Goal: Information Seeking & Learning: Learn about a topic

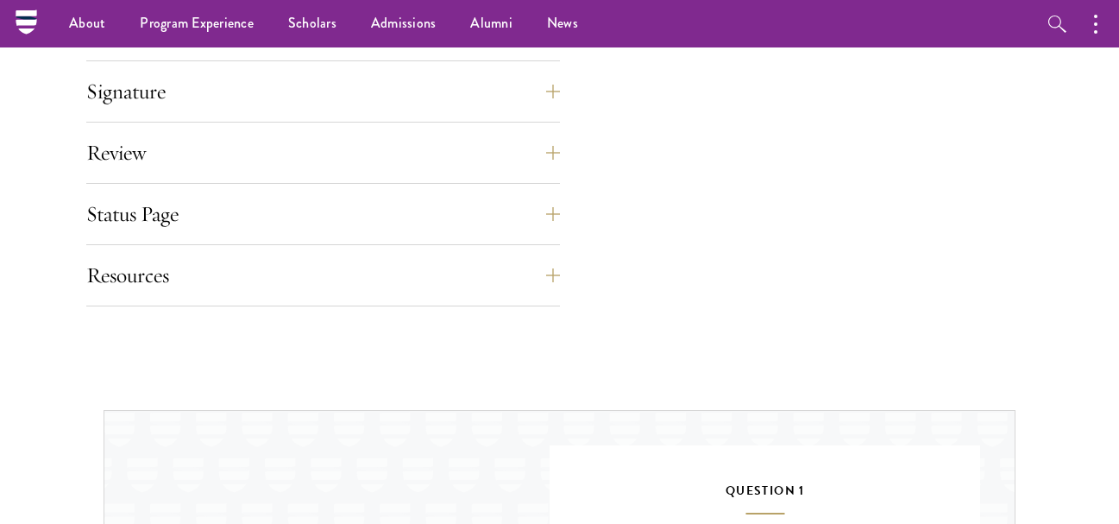
scroll to position [1378, 0]
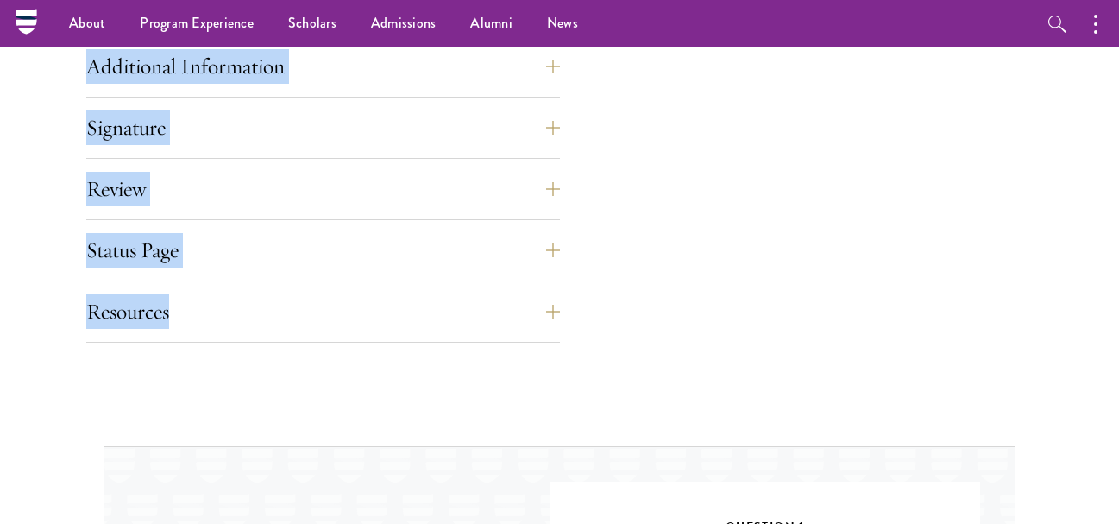
drag, startPoint x: 407, startPoint y: 168, endPoint x: 635, endPoint y: 317, distance: 272.3
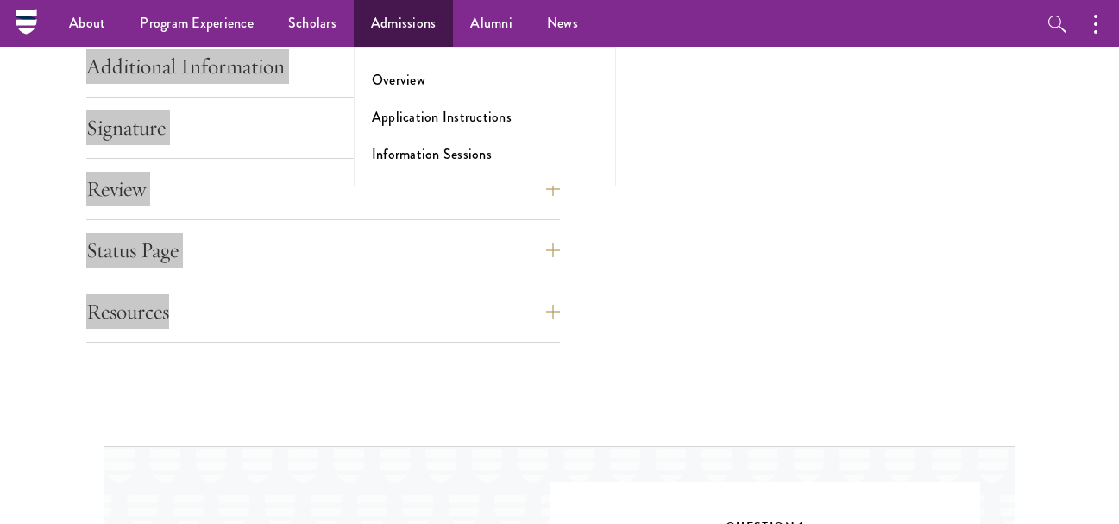
copy div "Lorem ips Dolorsi Amet con adipi elit seddoe tempori u labore etdolorem aliq en…"
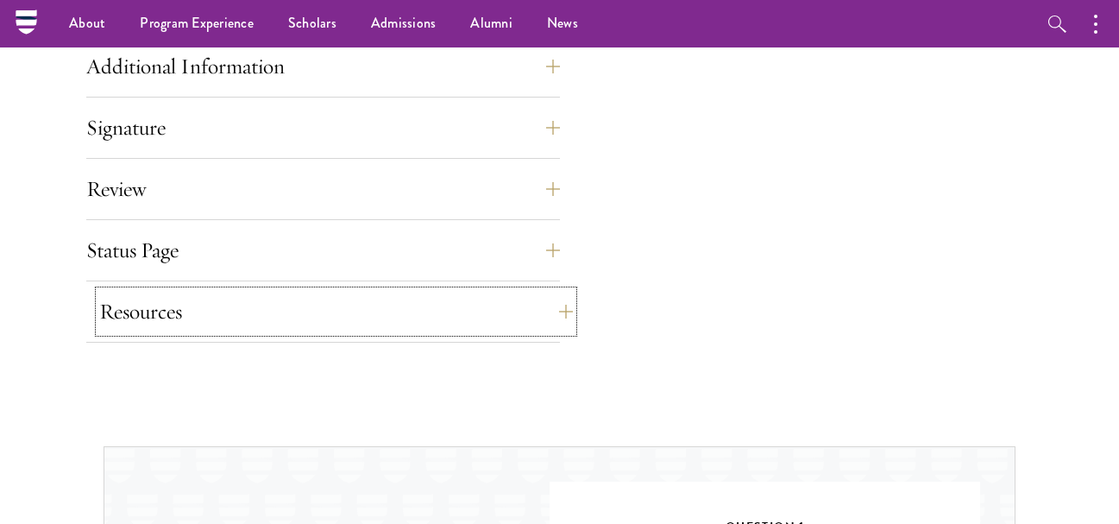
click at [553, 305] on button "Resources" at bounding box center [336, 311] width 474 height 41
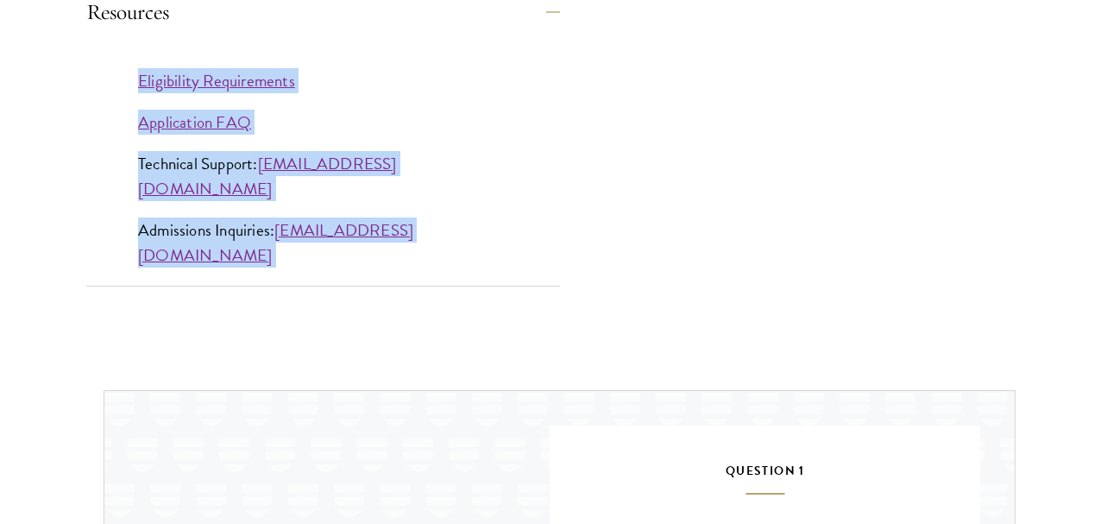
scroll to position [1719, 0]
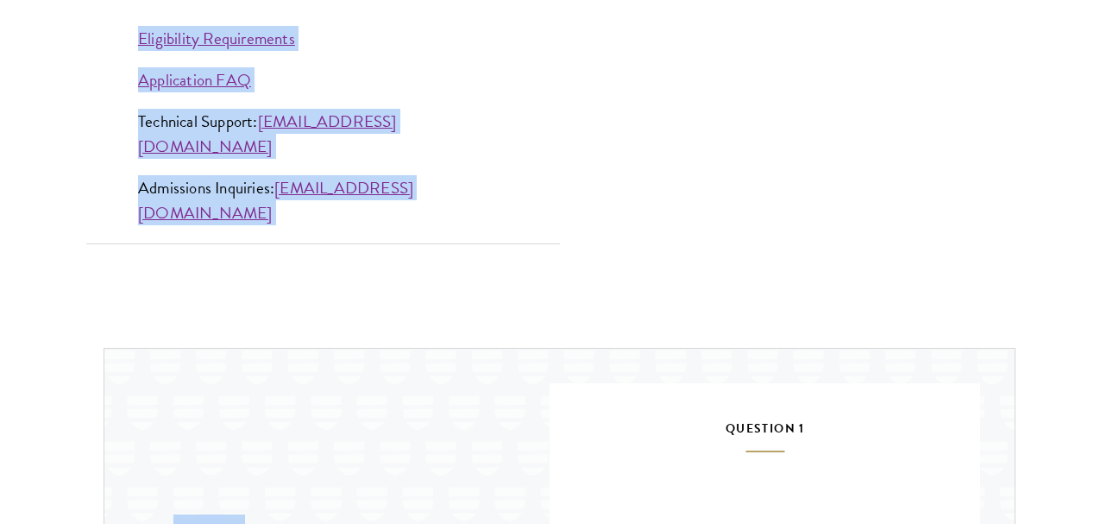
drag, startPoint x: 106, startPoint y: 359, endPoint x: 437, endPoint y: 195, distance: 368.8
click at [437, 195] on div "Eligibility Requirements Application FAQ Technical Support: [EMAIL_ADDRESS][DOM…" at bounding box center [323, 134] width 474 height 268
copy div "Eligibility Requirements Application FAQ Technical Support: apptech@schwarzmans…"
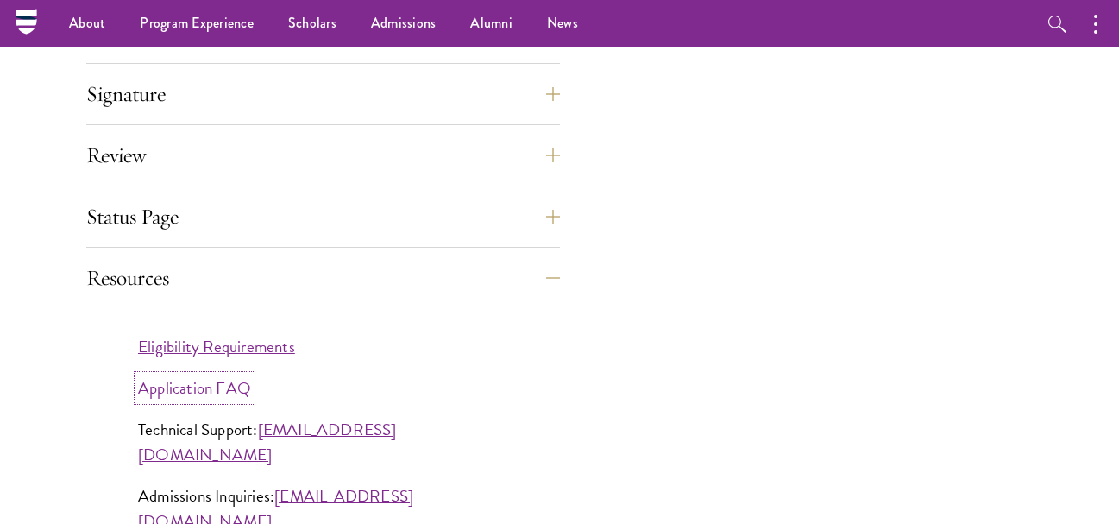
scroll to position [1409, 0]
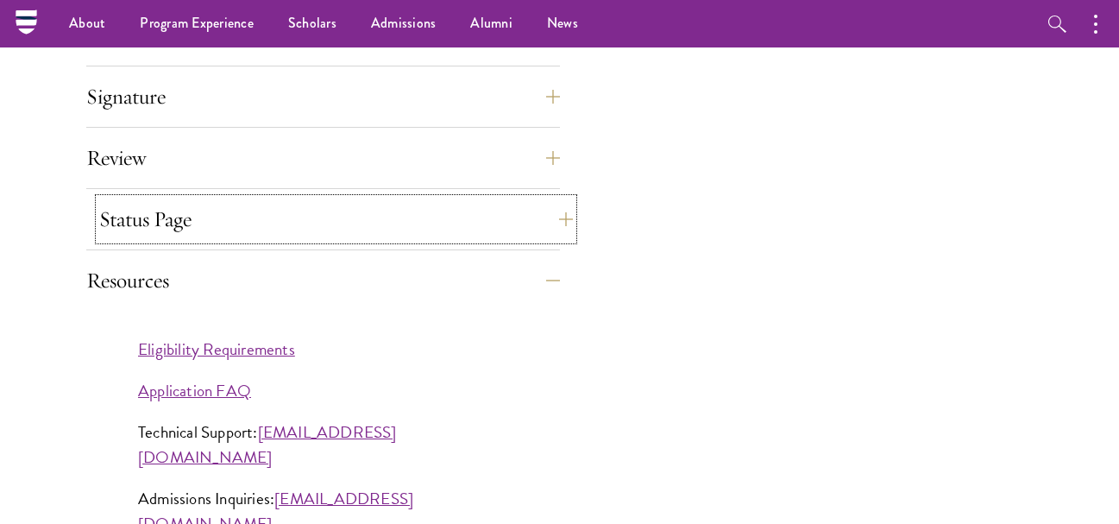
click at [221, 232] on button "Status Page" at bounding box center [336, 218] width 474 height 41
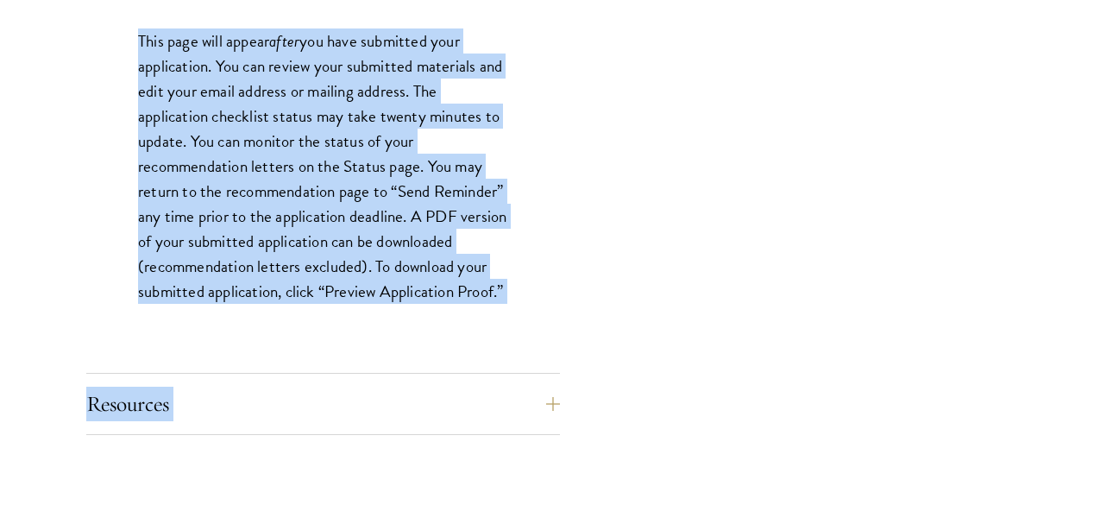
scroll to position [1718, 0]
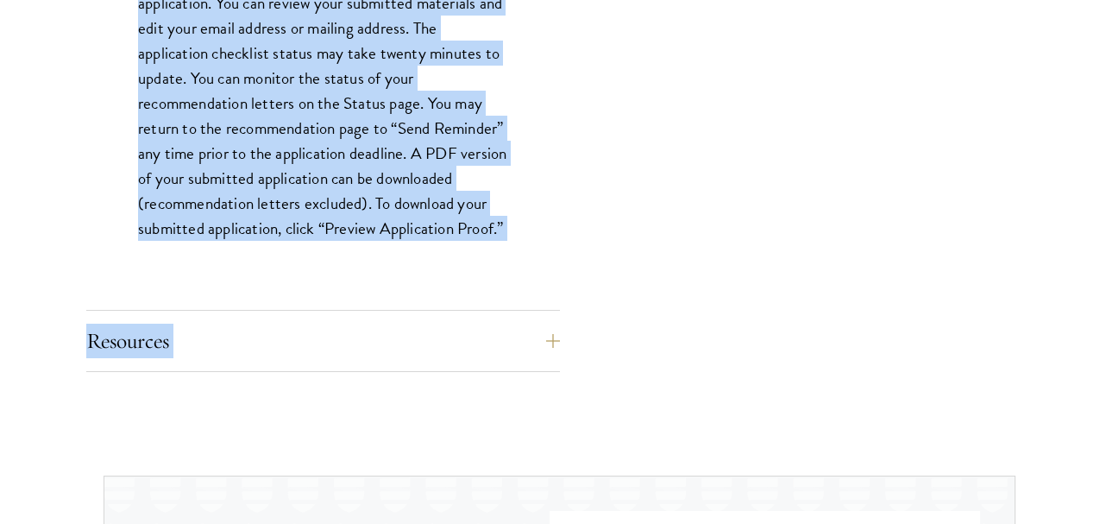
drag, startPoint x: 141, startPoint y: 284, endPoint x: 524, endPoint y: 223, distance: 386.9
click at [524, 223] on div "This page will appear after you have submitted your application. You can review…" at bounding box center [323, 112] width 474 height 345
copy p "This page will appear after you have submitted your application. You can review…"
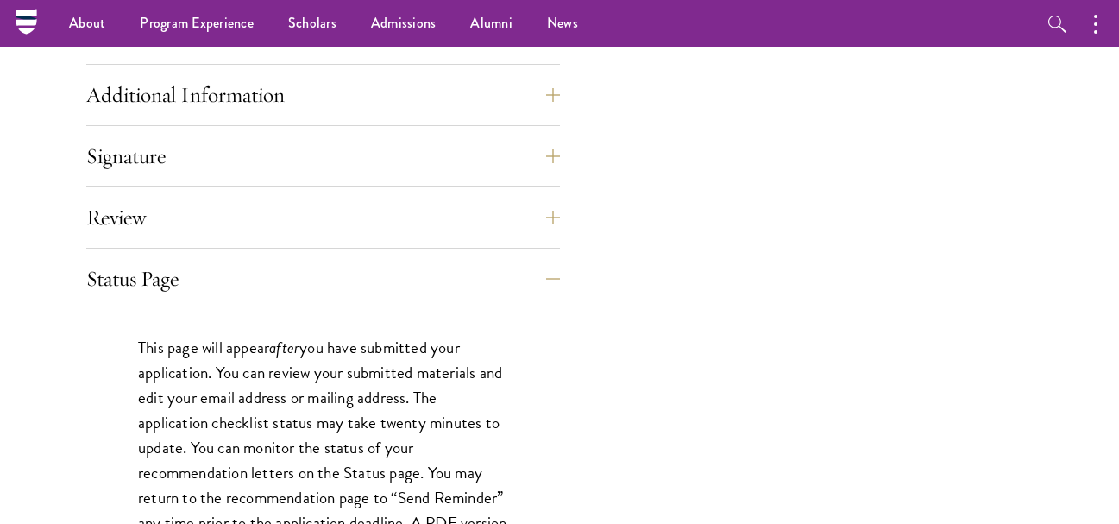
scroll to position [1339, 0]
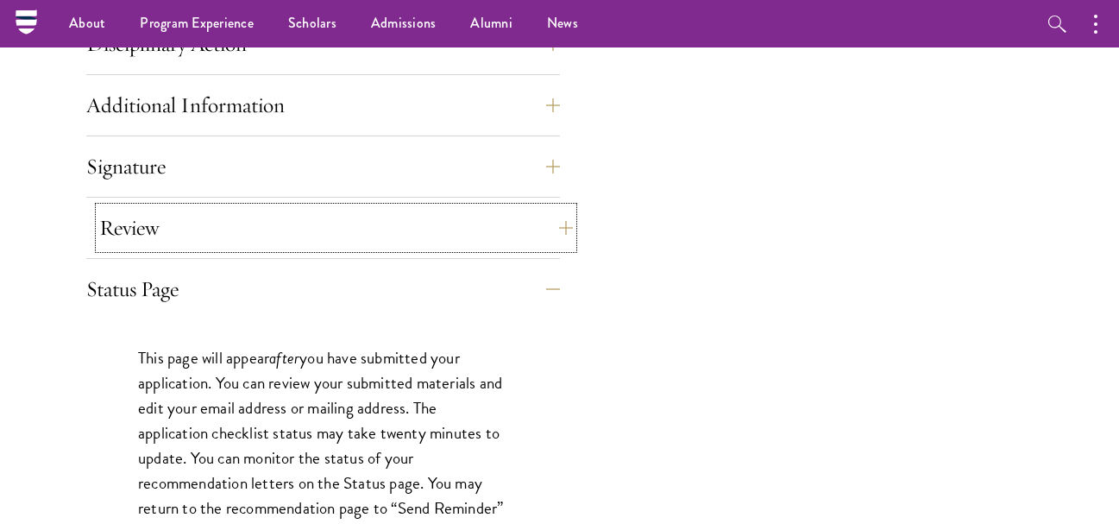
click at [553, 242] on button "Review" at bounding box center [336, 227] width 474 height 41
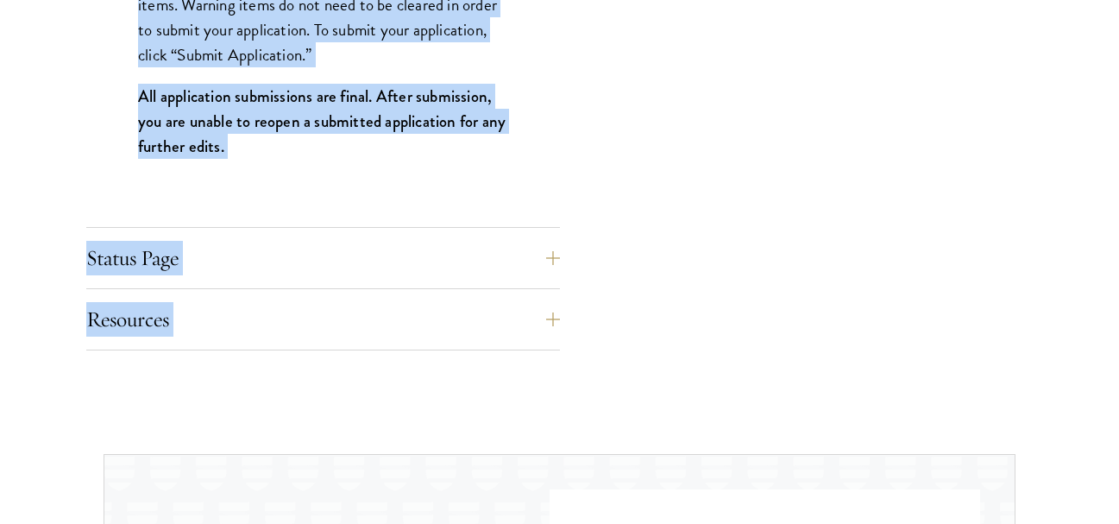
scroll to position [2035, 0]
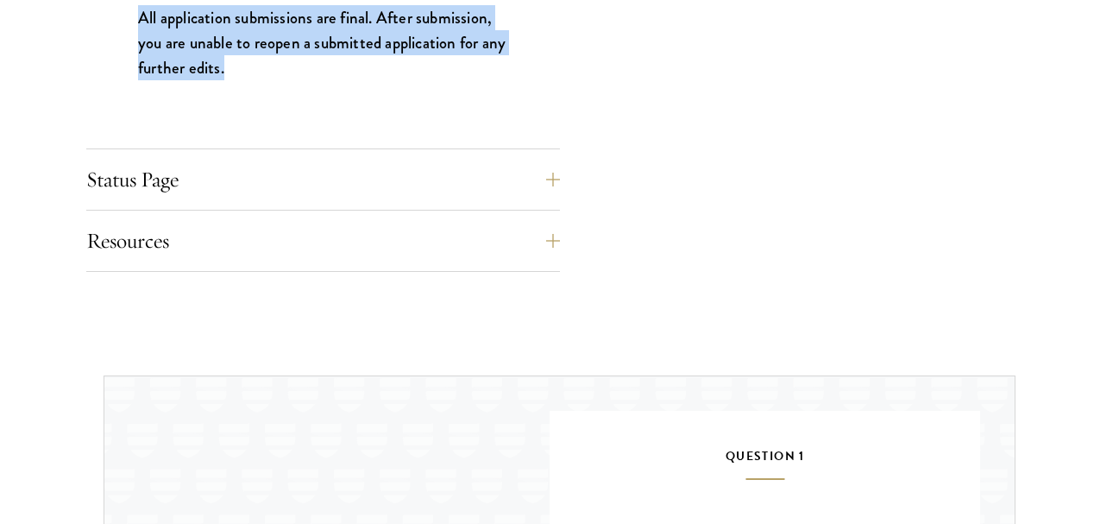
drag, startPoint x: 141, startPoint y: 298, endPoint x: 305, endPoint y: 91, distance: 265.3
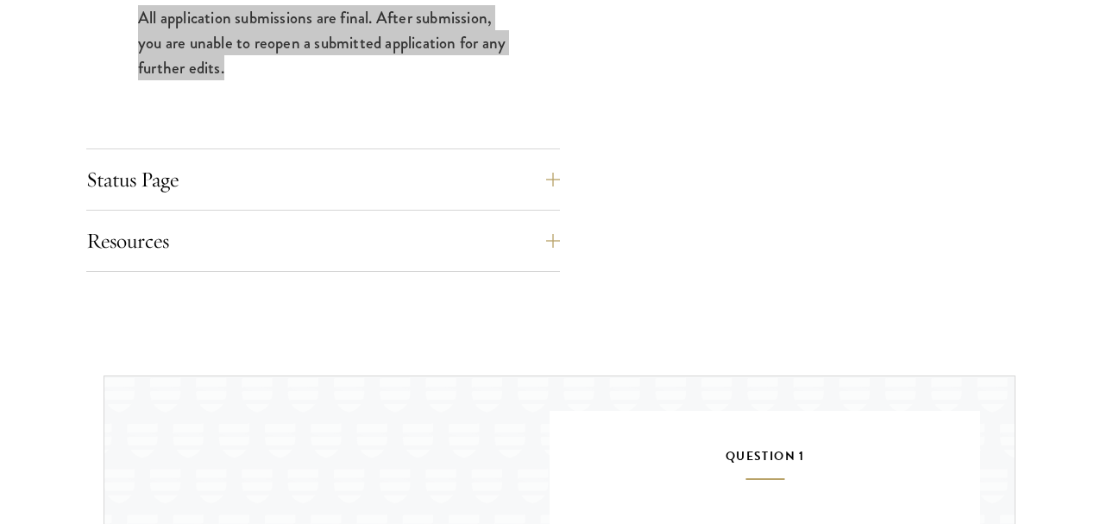
copy div "Application submission requirements and warnings will be displayed on this page…"
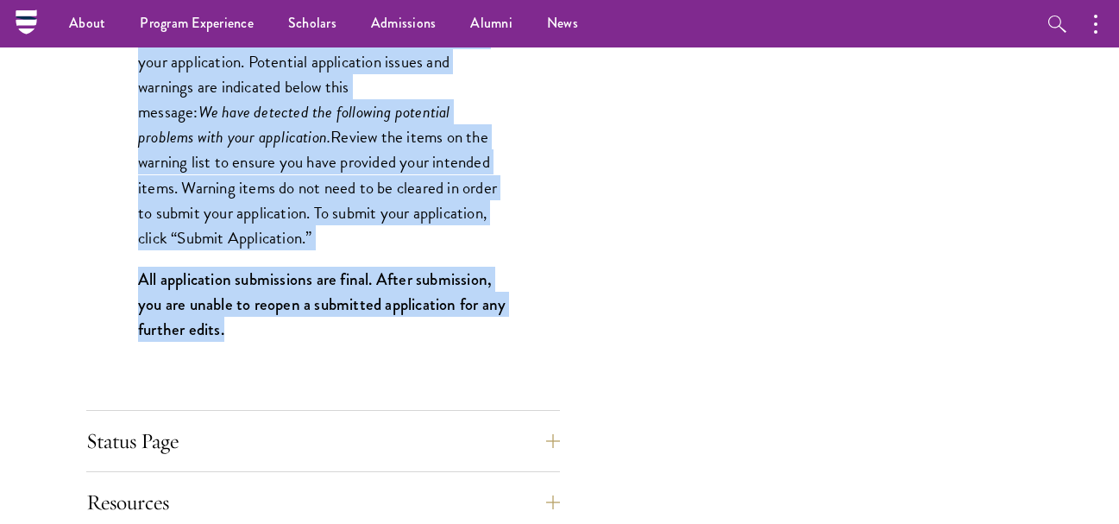
scroll to position [1552, 0]
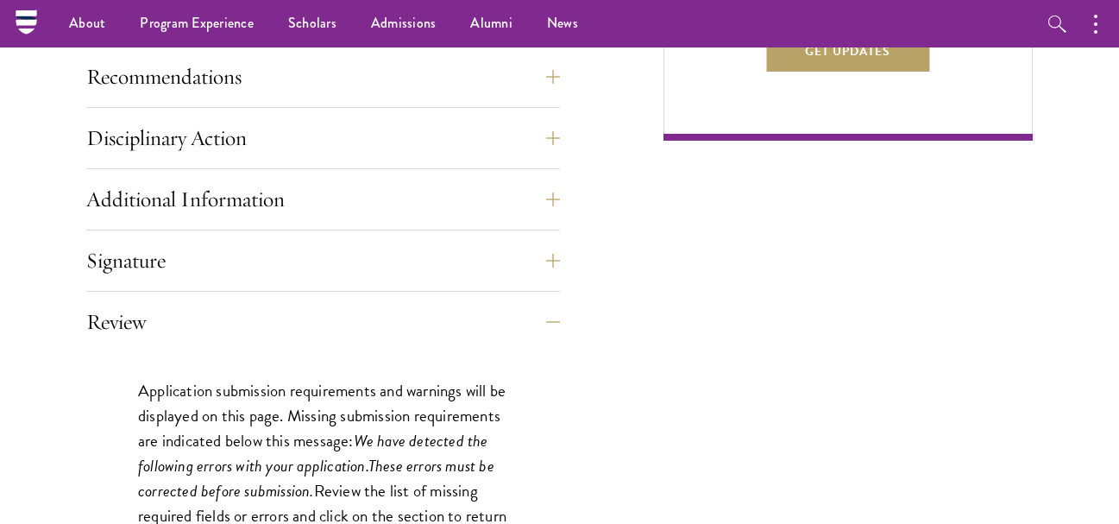
scroll to position [1207, 0]
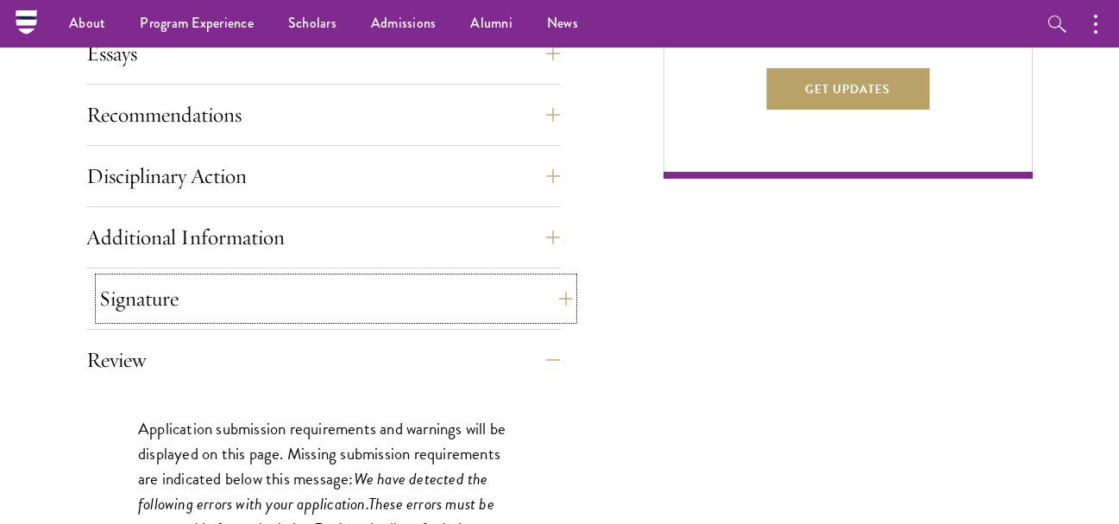
click at [123, 309] on button "Signature" at bounding box center [336, 298] width 474 height 41
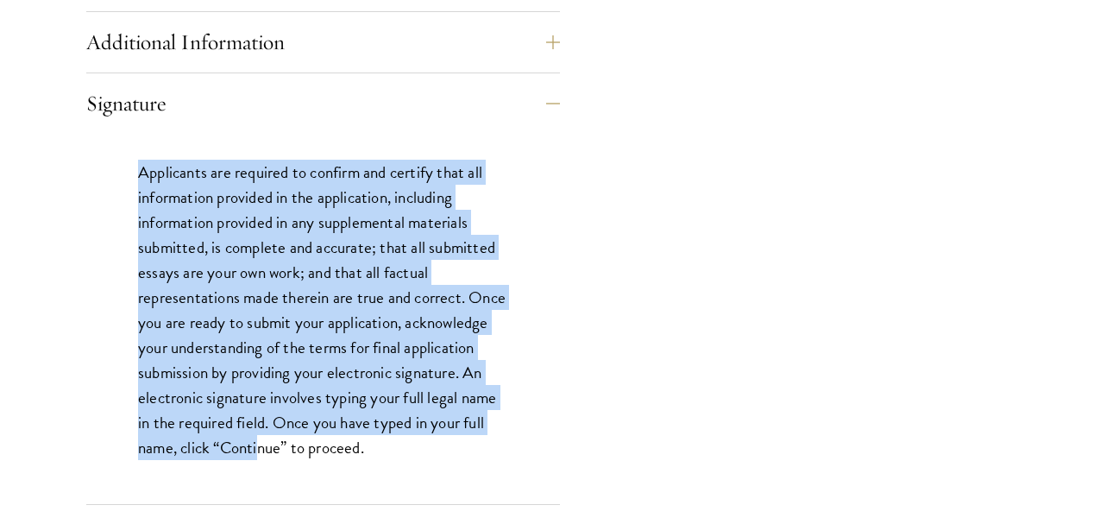
scroll to position [1407, 0]
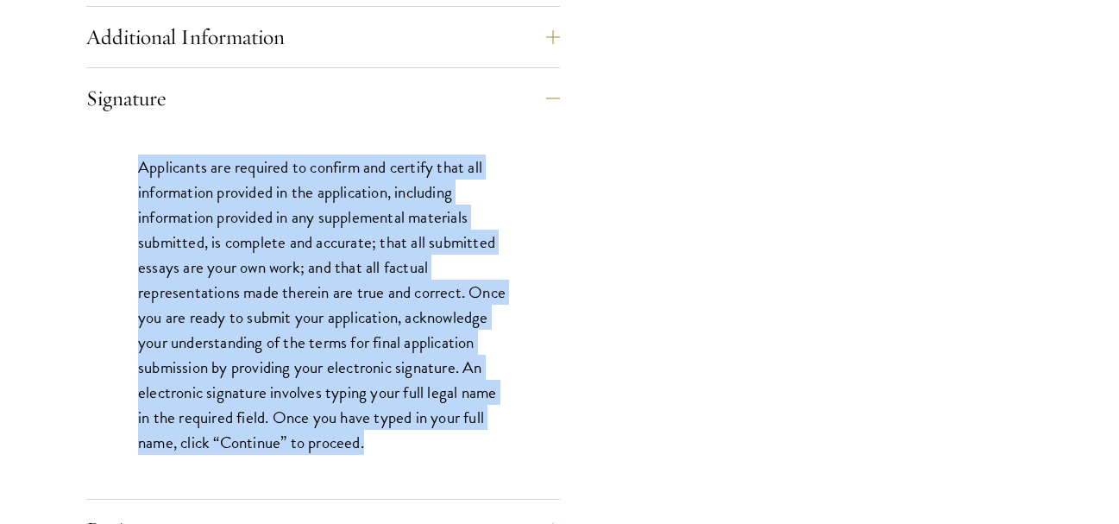
drag, startPoint x: 137, startPoint y: 373, endPoint x: 390, endPoint y: 457, distance: 266.5
click at [390, 457] on div "Applicants are required to confirm and certify that all information provided in…" at bounding box center [323, 314] width 474 height 370
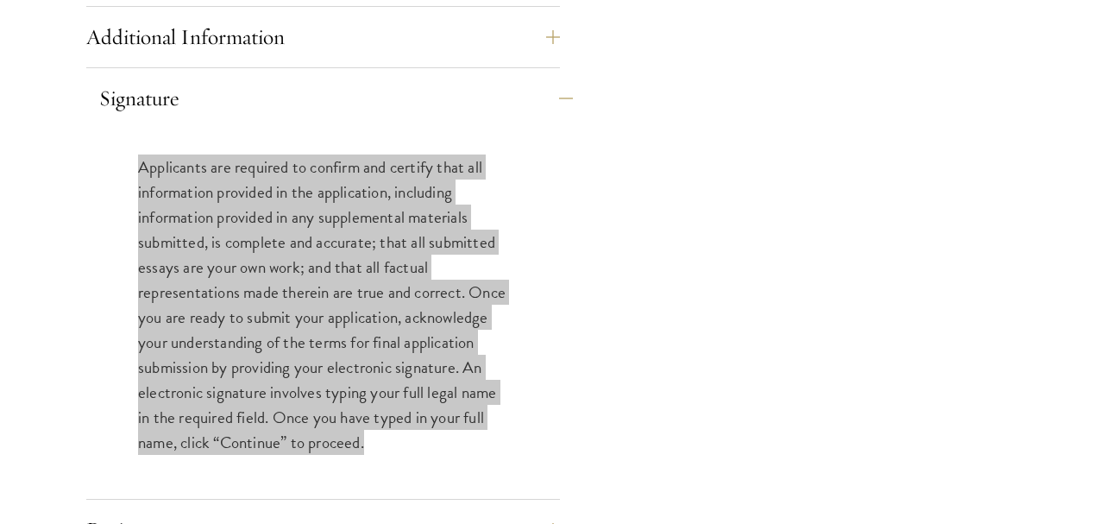
copy p "Applicants are required to confirm and certify that all information provided in…"
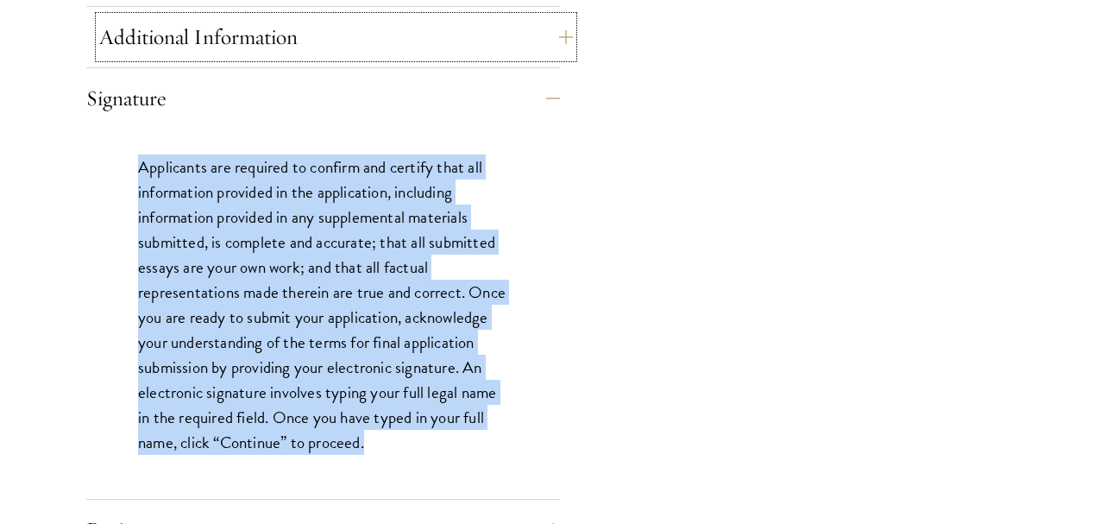
click at [254, 35] on button "Additional Information" at bounding box center [336, 36] width 474 height 41
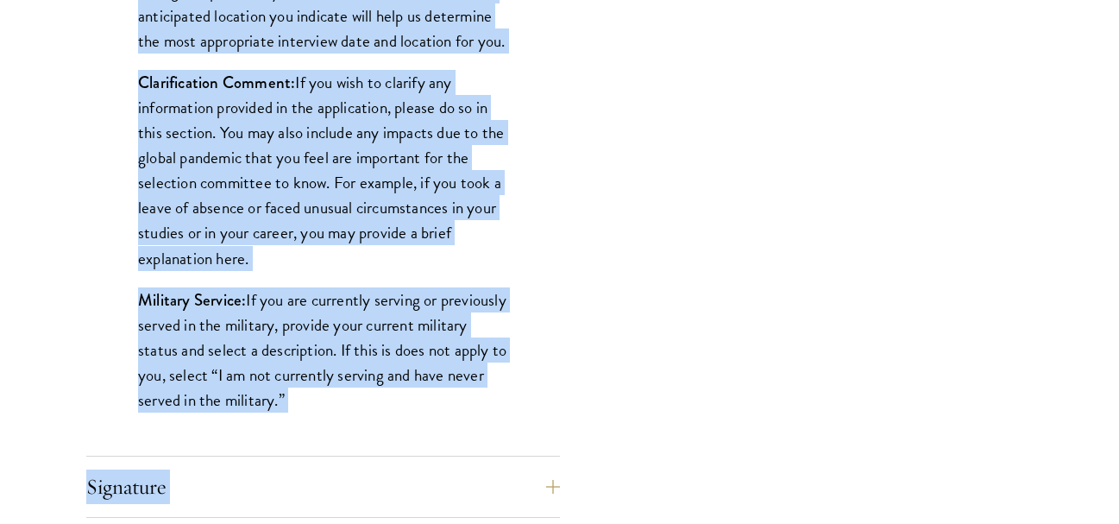
scroll to position [1793, 0]
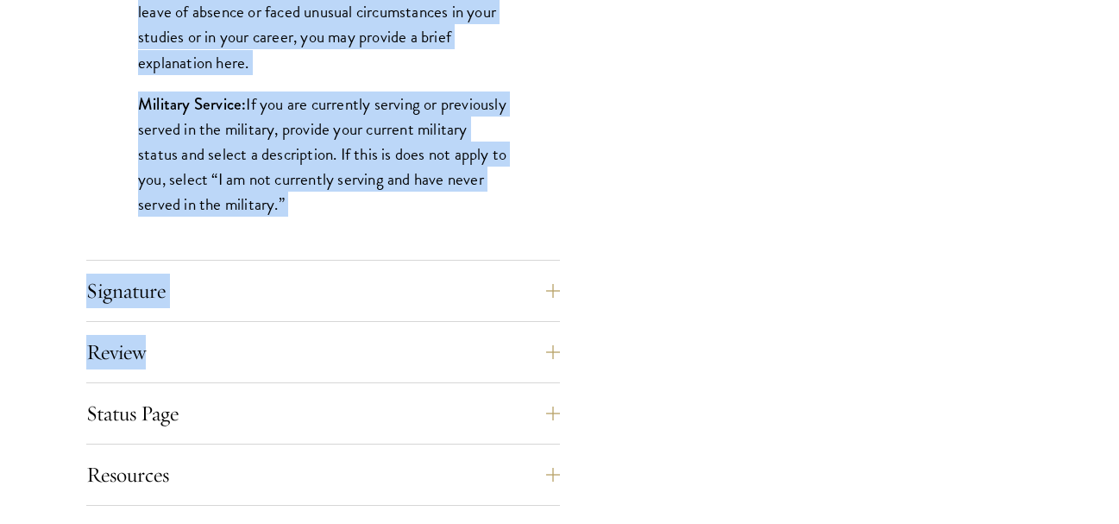
drag, startPoint x: 137, startPoint y: 105, endPoint x: 339, endPoint y: 217, distance: 230.9
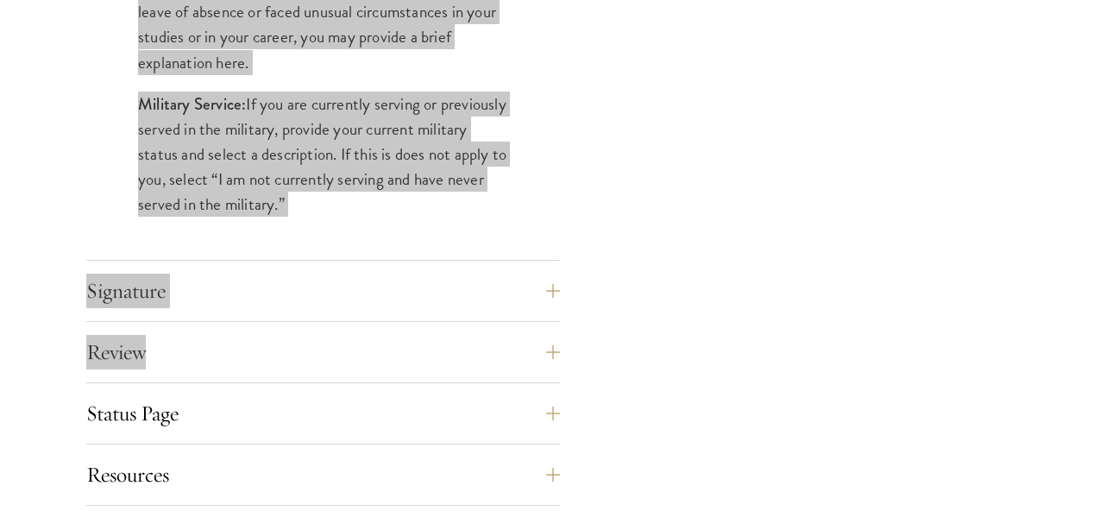
copy div "Interviews: In-person interviews will take place in late October in London and …"
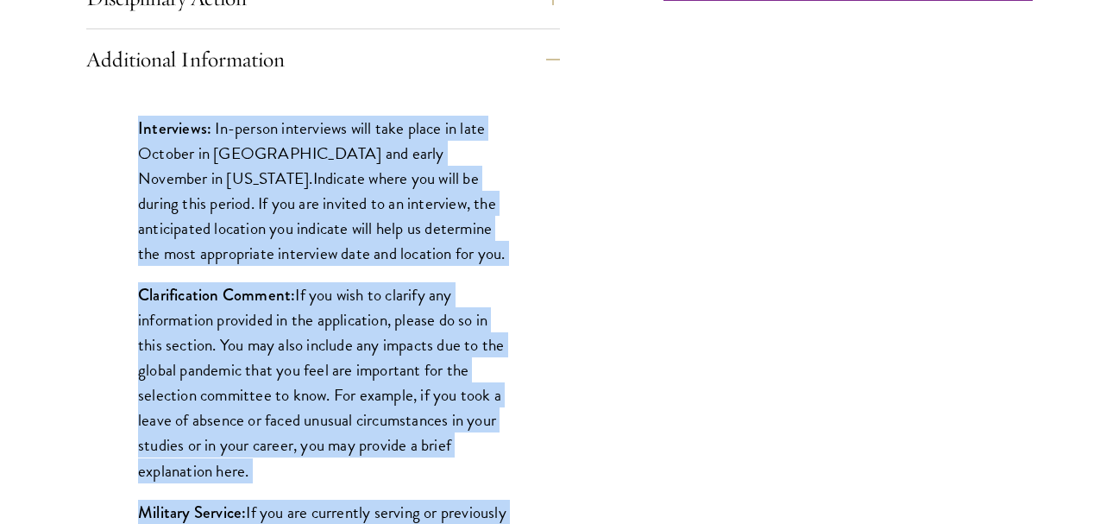
scroll to position [1335, 0]
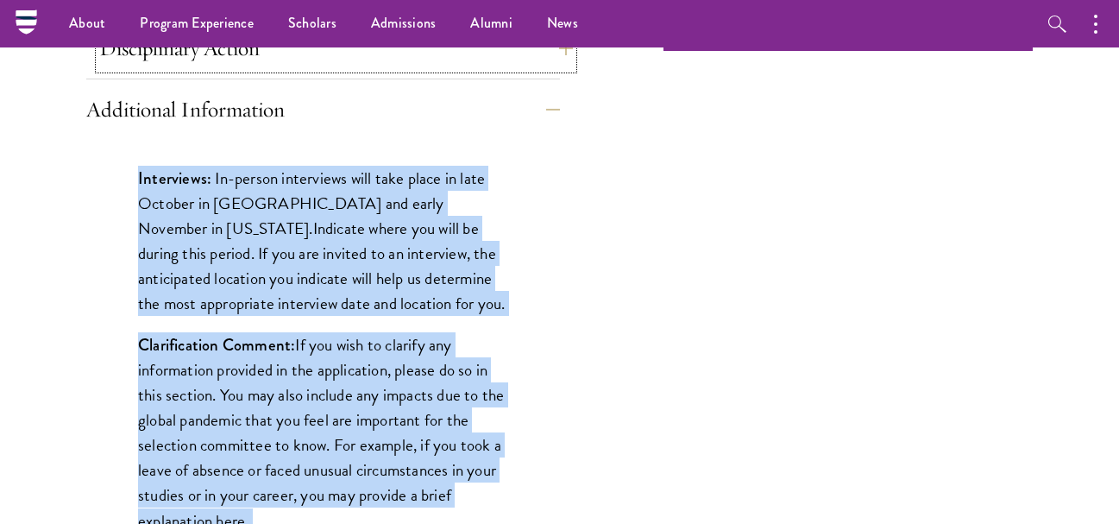
click at [225, 53] on button "Disciplinary Action" at bounding box center [336, 48] width 474 height 41
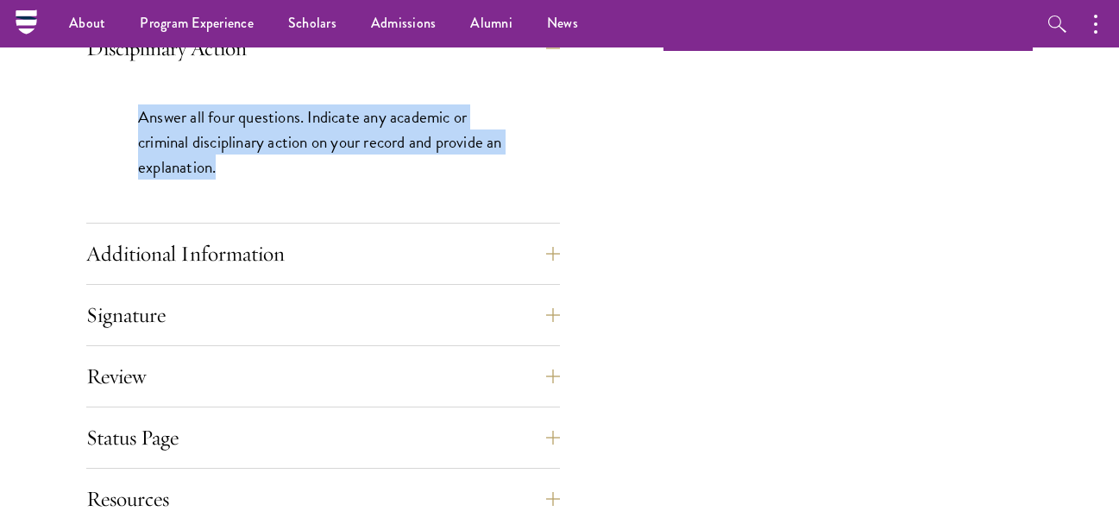
drag, startPoint x: 141, startPoint y: 125, endPoint x: 257, endPoint y: 173, distance: 125.8
click at [257, 173] on p "Answer all four questions. Indicate any academic or criminal disciplinary actio…" at bounding box center [323, 141] width 370 height 75
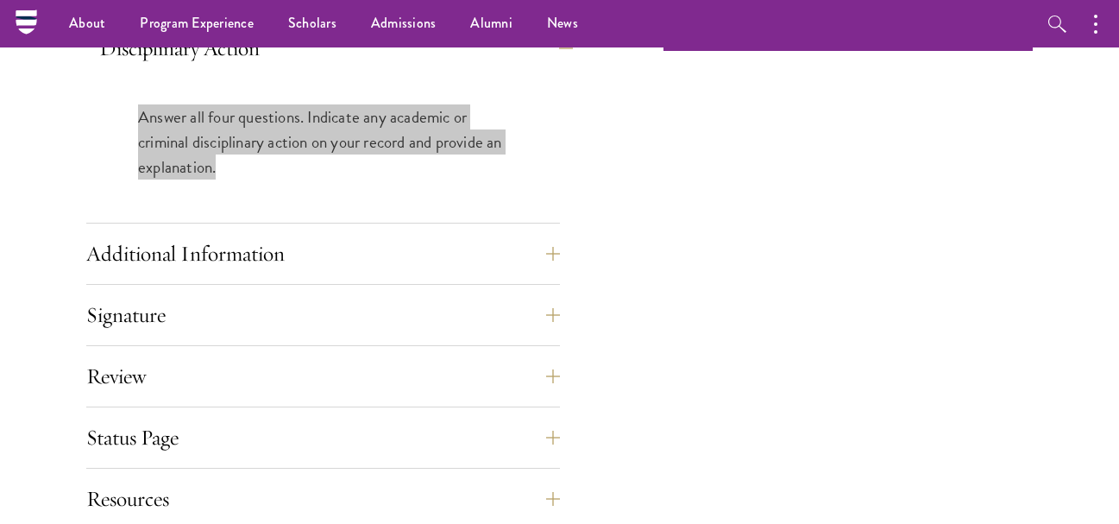
copy p "Answer all four questions. Indicate any academic or criminal disciplinary actio…"
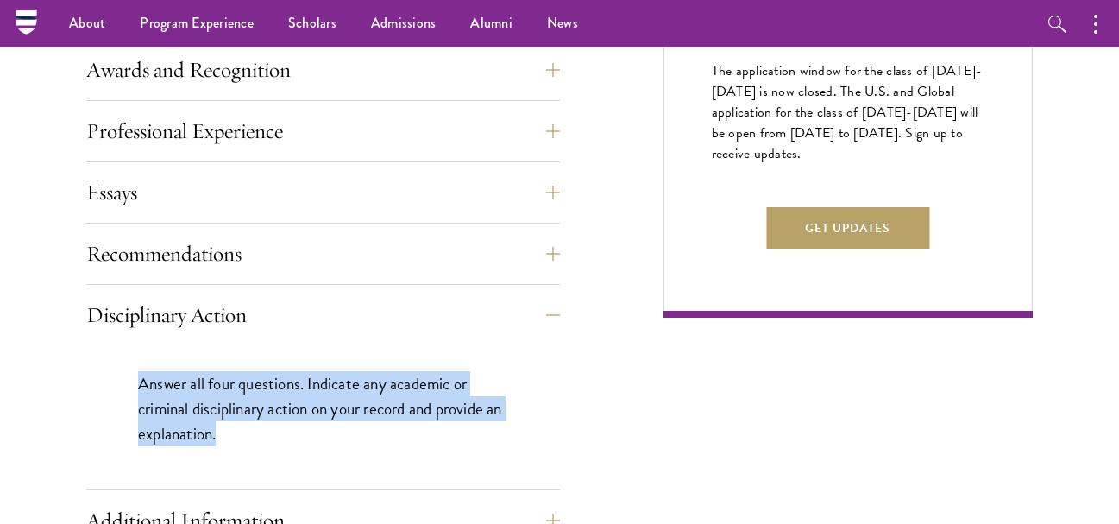
scroll to position [1024, 0]
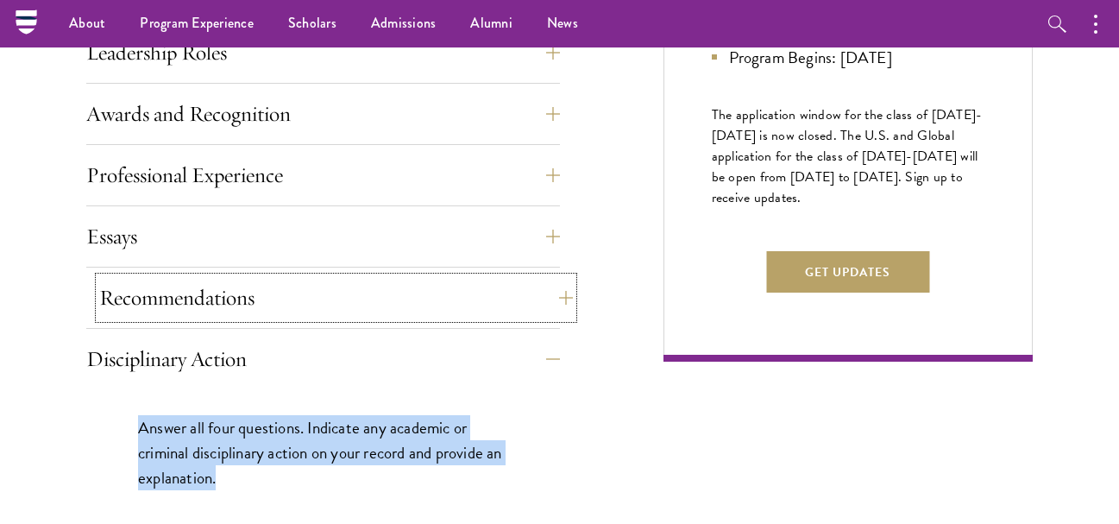
click at [268, 293] on button "Recommendations" at bounding box center [336, 297] width 474 height 41
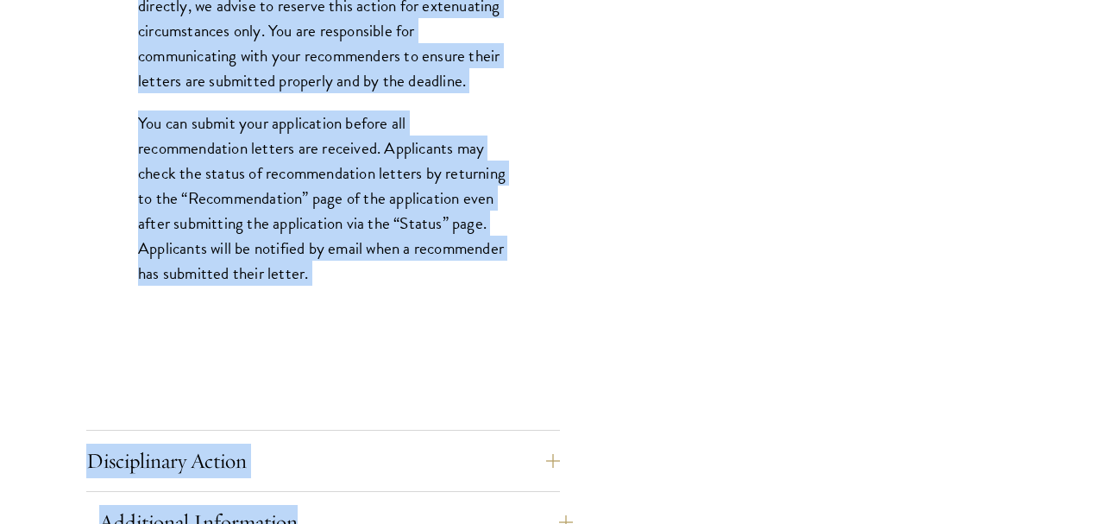
scroll to position [2475, 0]
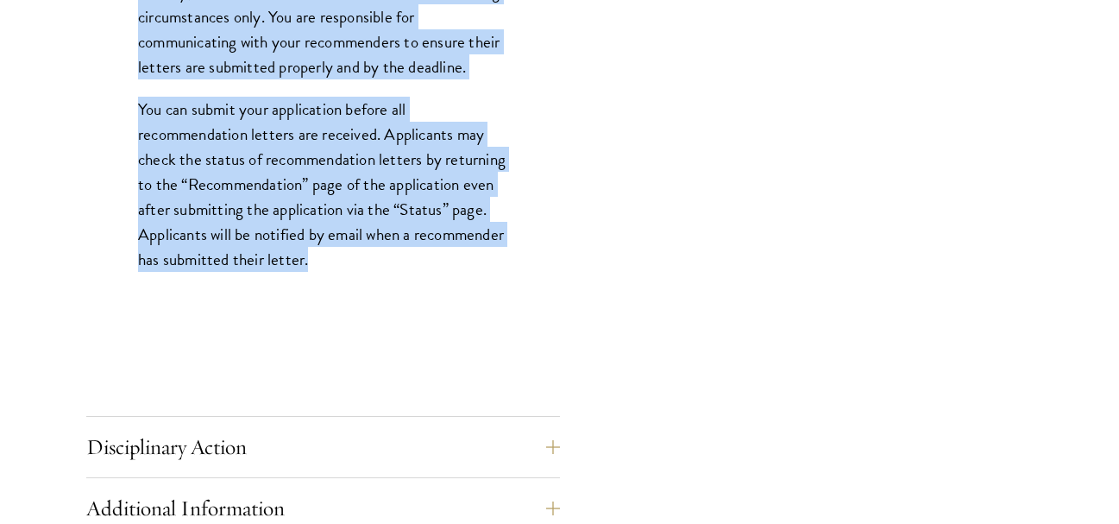
drag, startPoint x: 141, startPoint y: 368, endPoint x: 415, endPoint y: 318, distance: 278.9
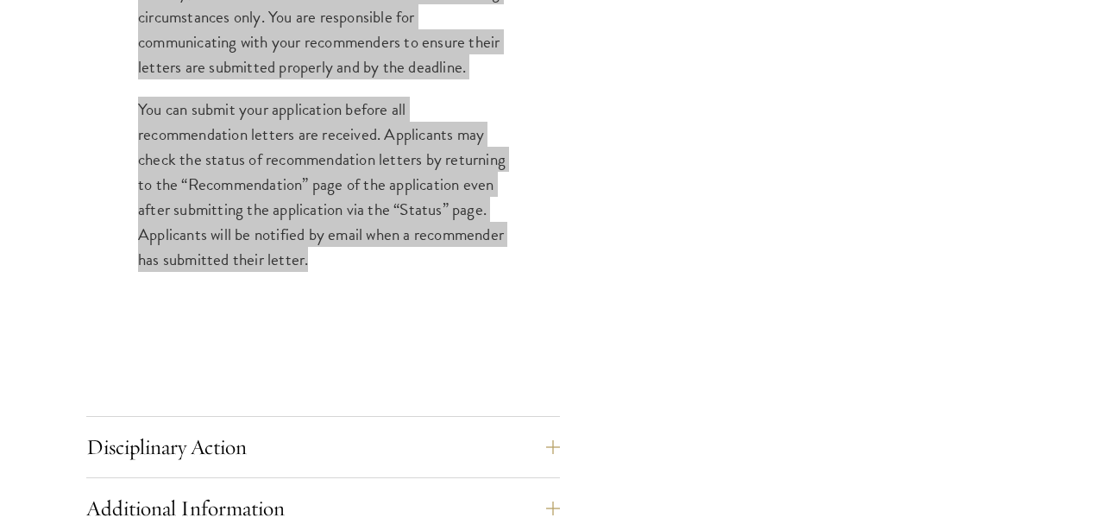
copy div "Register three recommenders by providing their names, professional titles, and …"
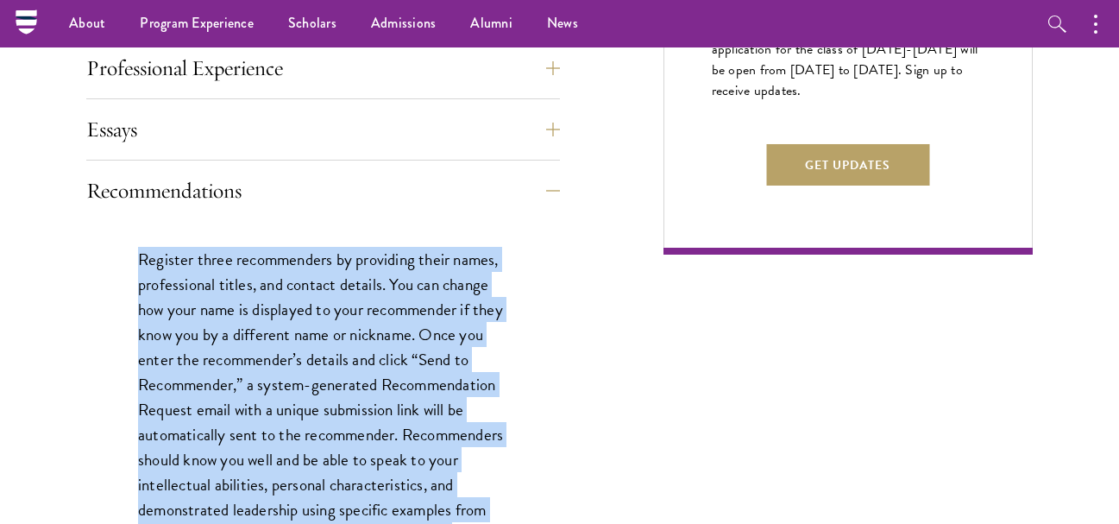
scroll to position [1101, 0]
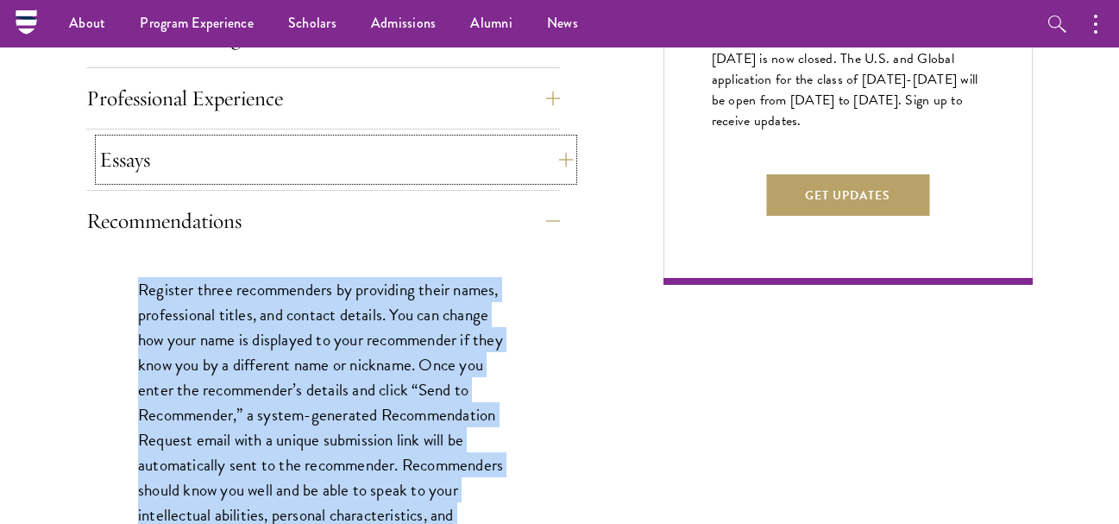
click at [135, 161] on button "Essays" at bounding box center [336, 159] width 474 height 41
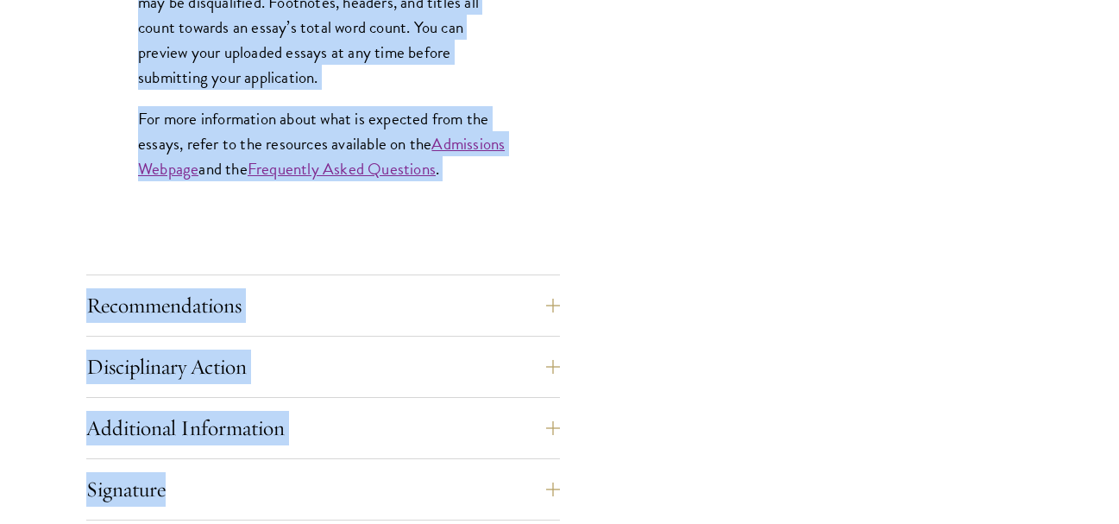
scroll to position [1749, 0]
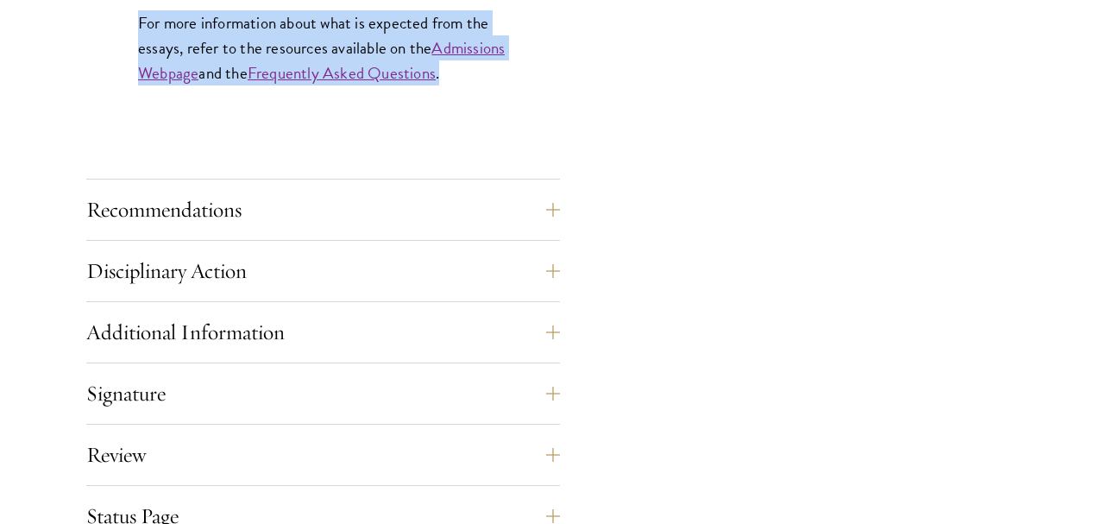
drag, startPoint x: 141, startPoint y: 229, endPoint x: 240, endPoint y: 97, distance: 165.3
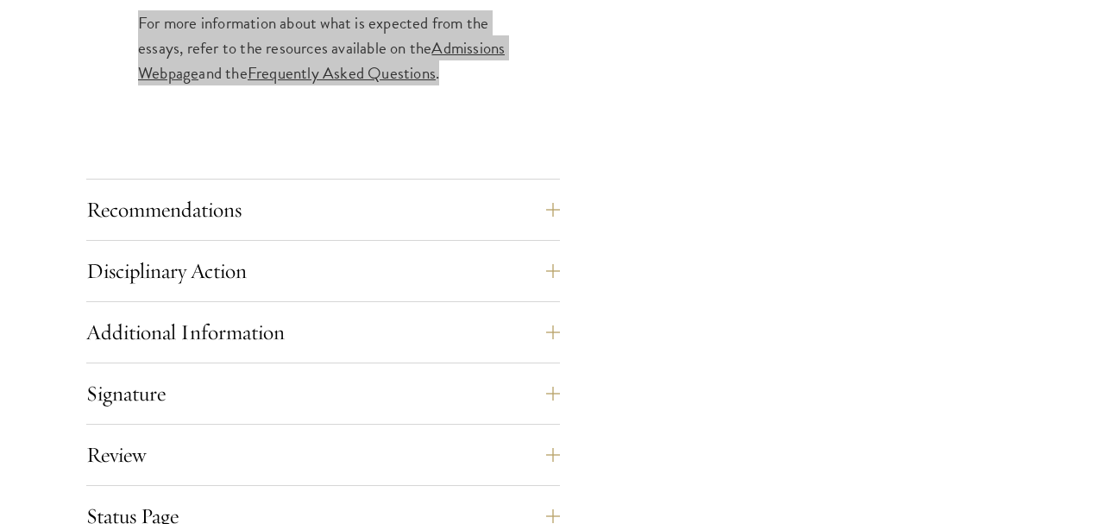
copy div "Each applicant is required to provide two essays and two short answer responses…"
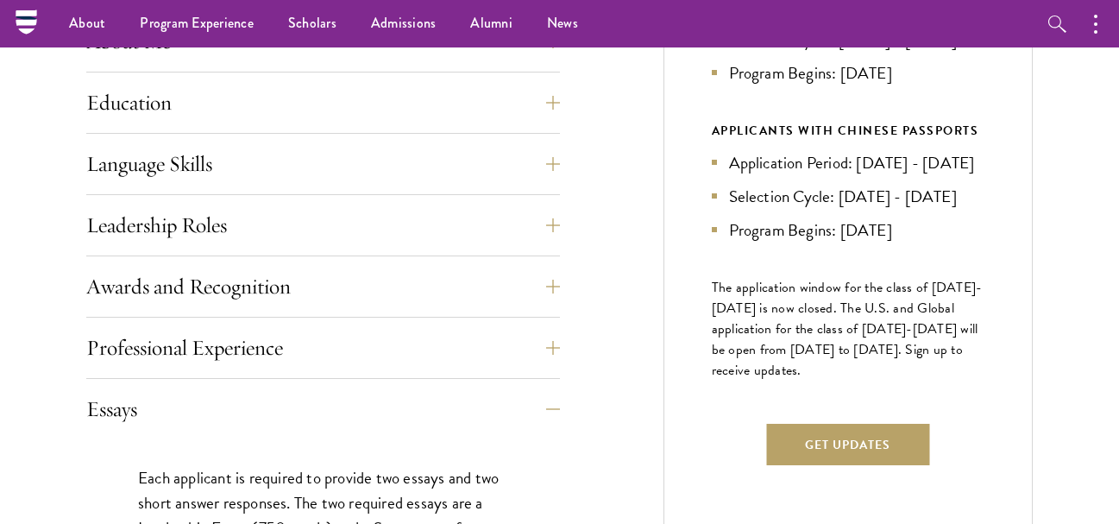
scroll to position [832, 0]
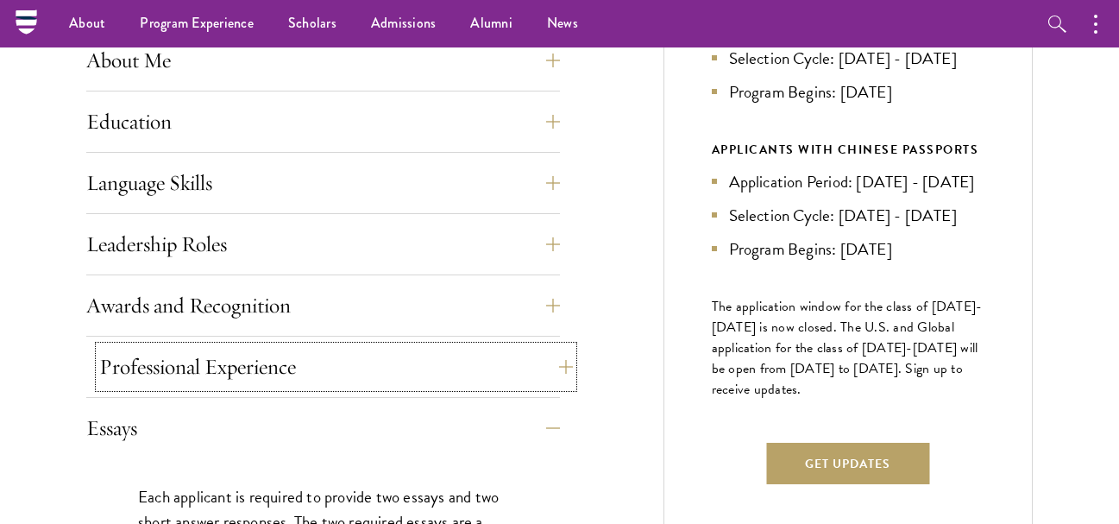
click at [215, 364] on button "Professional Experience" at bounding box center [336, 366] width 474 height 41
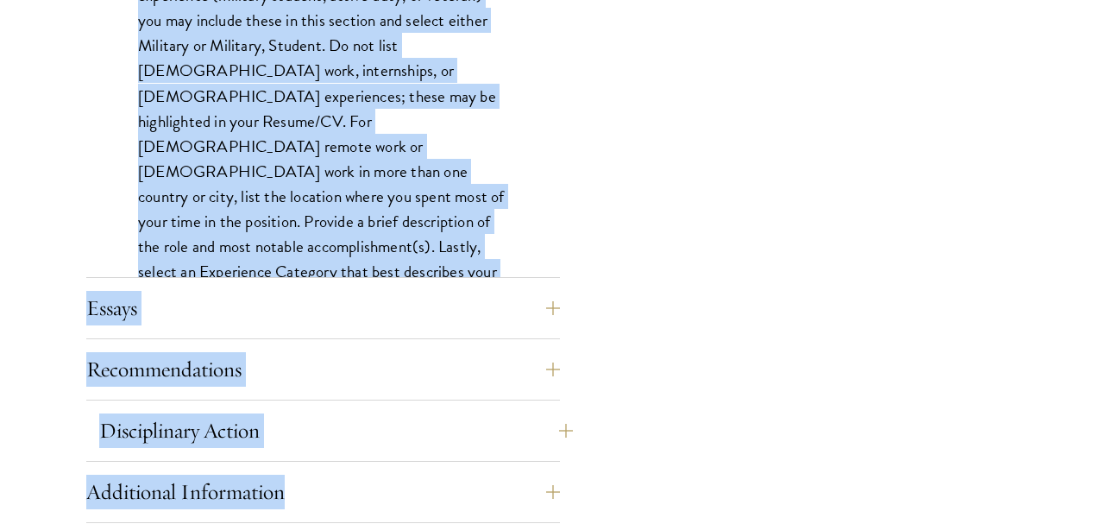
scroll to position [1546, 0]
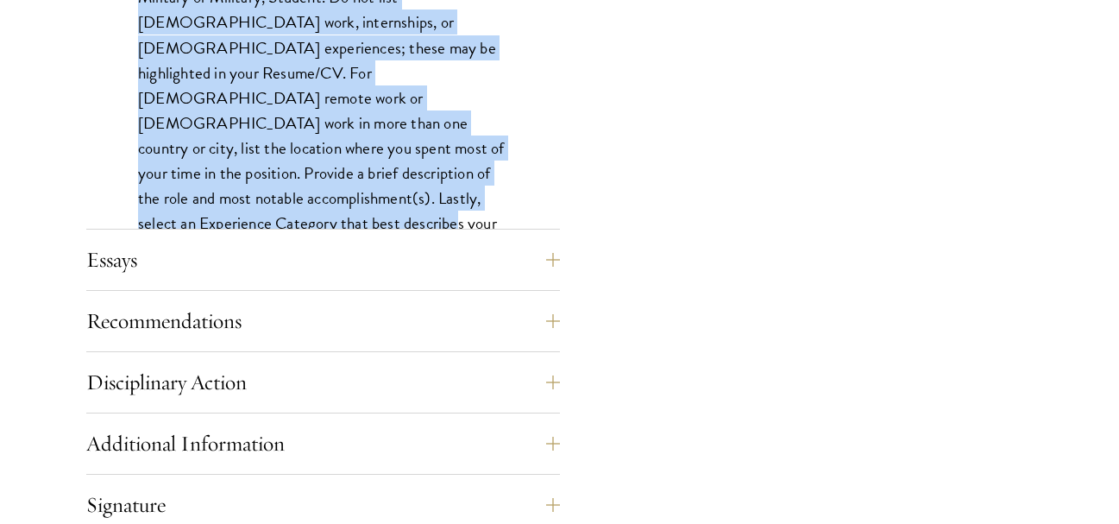
drag, startPoint x: 141, startPoint y: 161, endPoint x: 248, endPoint y: 166, distance: 106.2
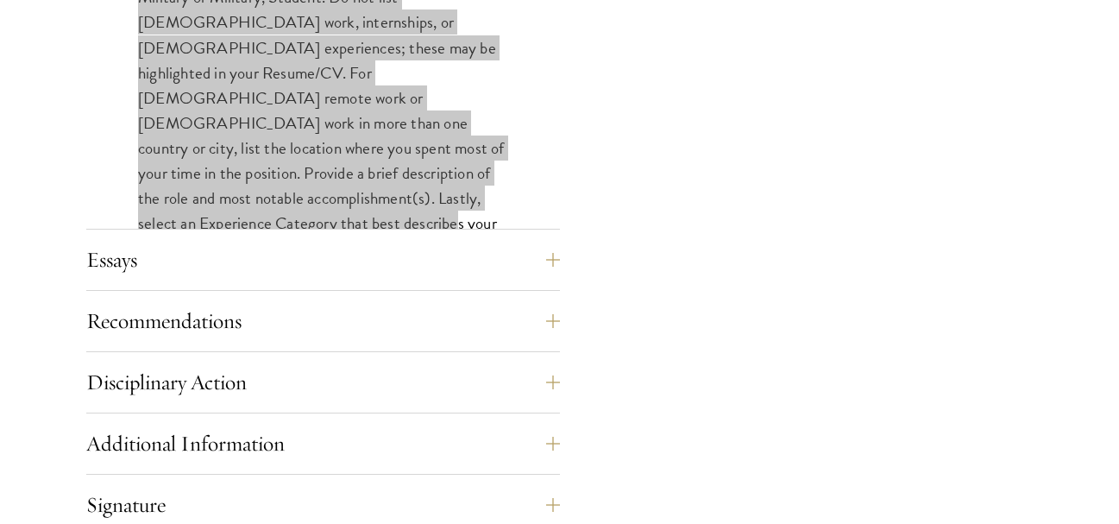
copy p "List up to two full-time work experiences. If you are a student and have no ful…"
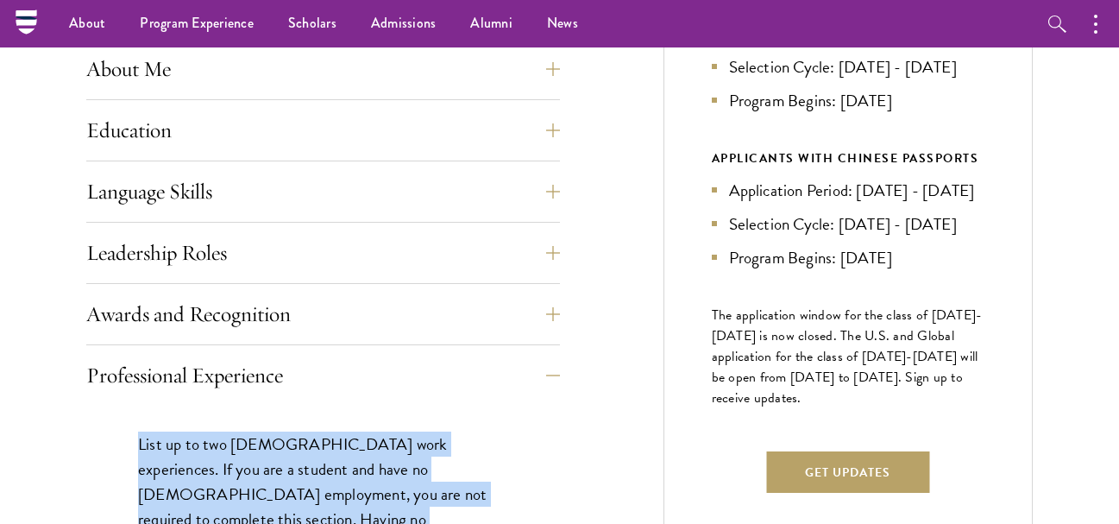
scroll to position [812, 0]
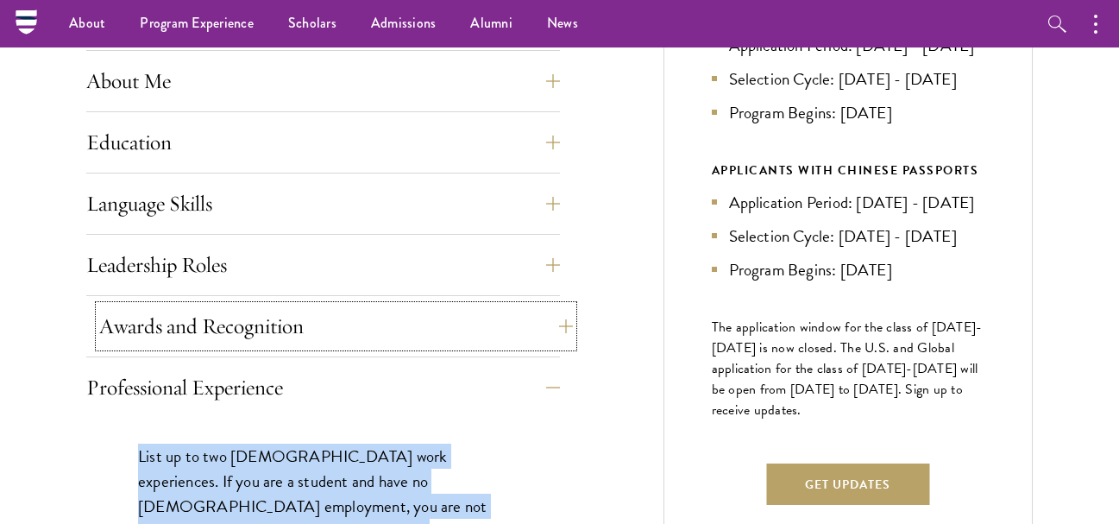
click at [169, 332] on button "Awards and Recognition" at bounding box center [336, 325] width 474 height 41
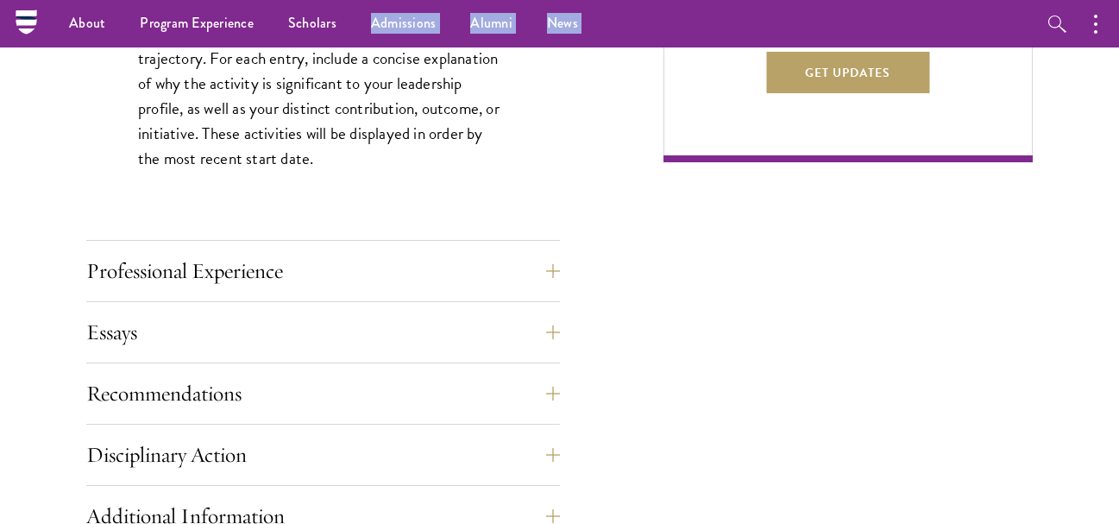
scroll to position [1200, 0]
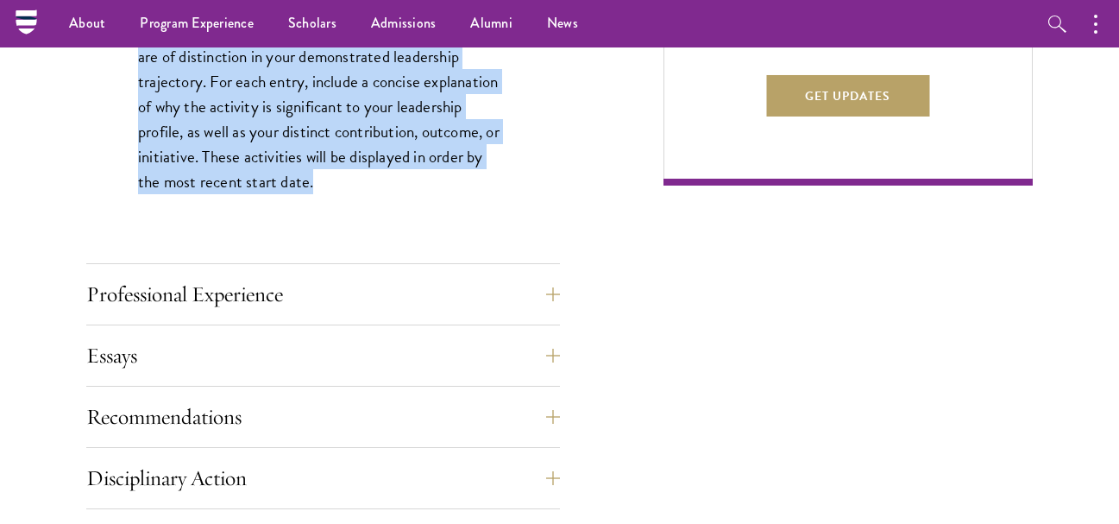
drag, startPoint x: 137, startPoint y: 390, endPoint x: 360, endPoint y: 185, distance: 302.2
click at [360, 185] on div "This section is an opportunity to showcase up to five awards, scholarships, rec…" at bounding box center [323, 103] width 474 height 270
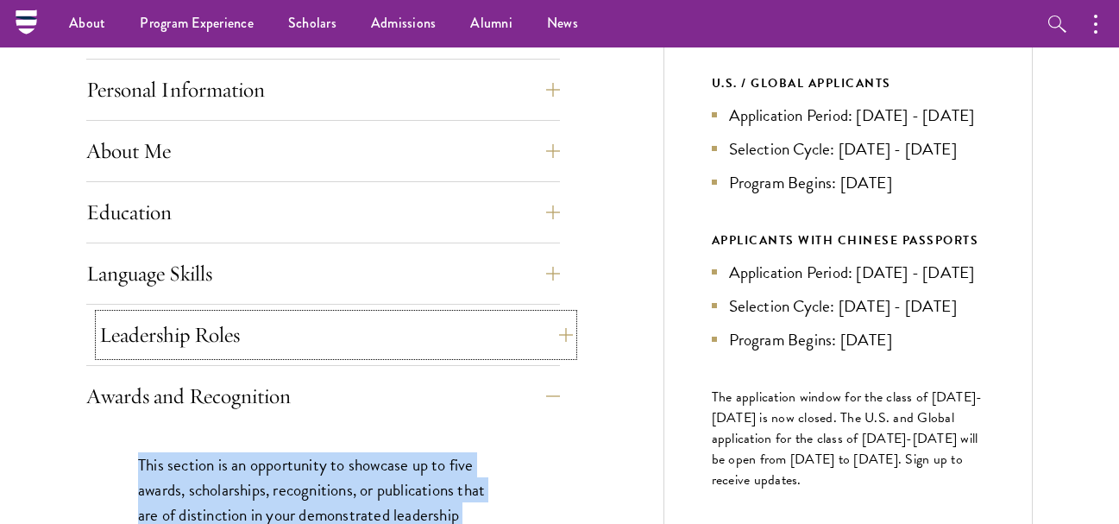
click at [165, 328] on button "Leadership Roles" at bounding box center [336, 334] width 474 height 41
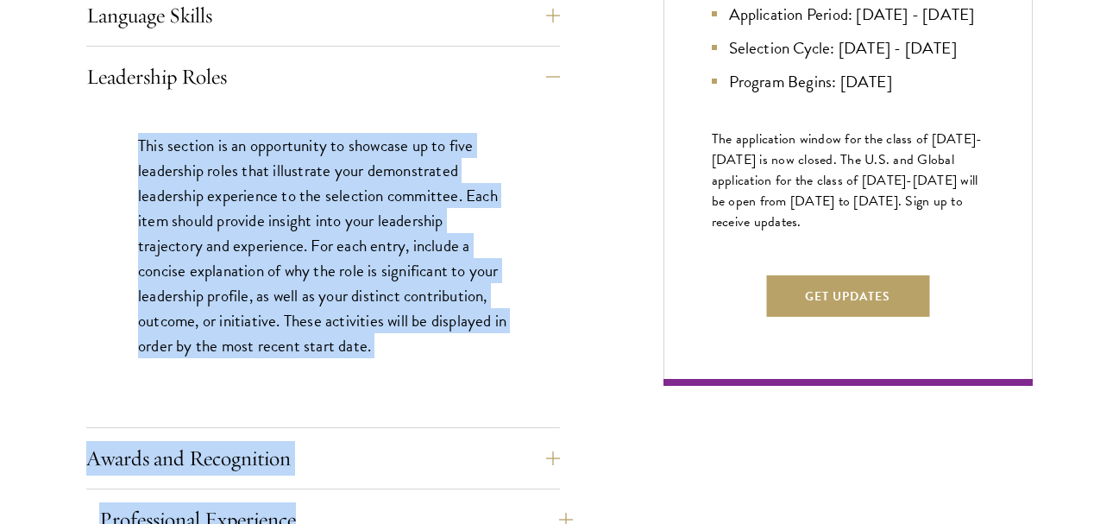
scroll to position [1050, 0]
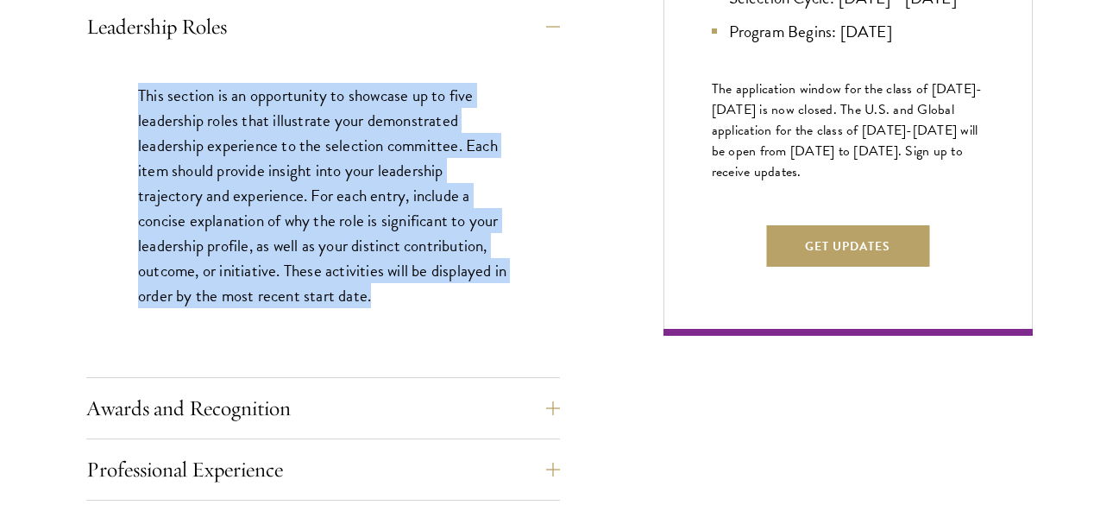
drag, startPoint x: 142, startPoint y: 406, endPoint x: 396, endPoint y: 312, distance: 270.5
click at [396, 312] on div "This section is an opportunity to showcase up to five leadership roles that ill…" at bounding box center [323, 204] width 474 height 295
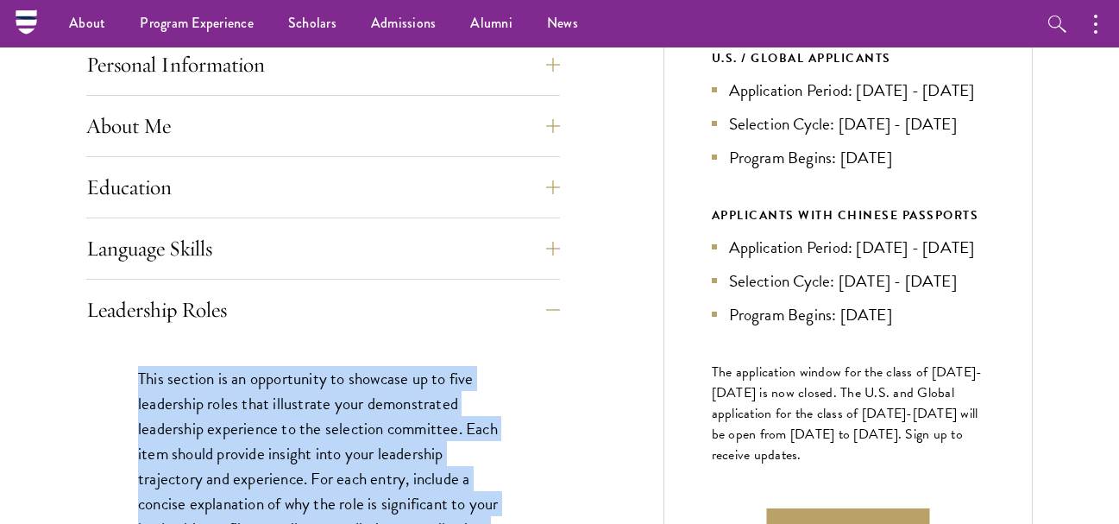
scroll to position [739, 0]
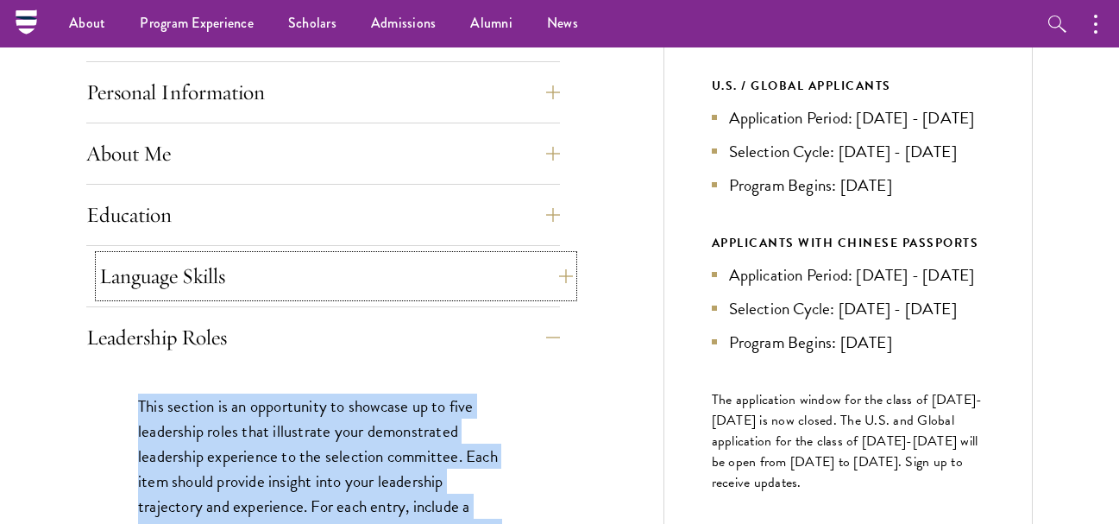
click at [252, 295] on button "Language Skills" at bounding box center [336, 275] width 474 height 41
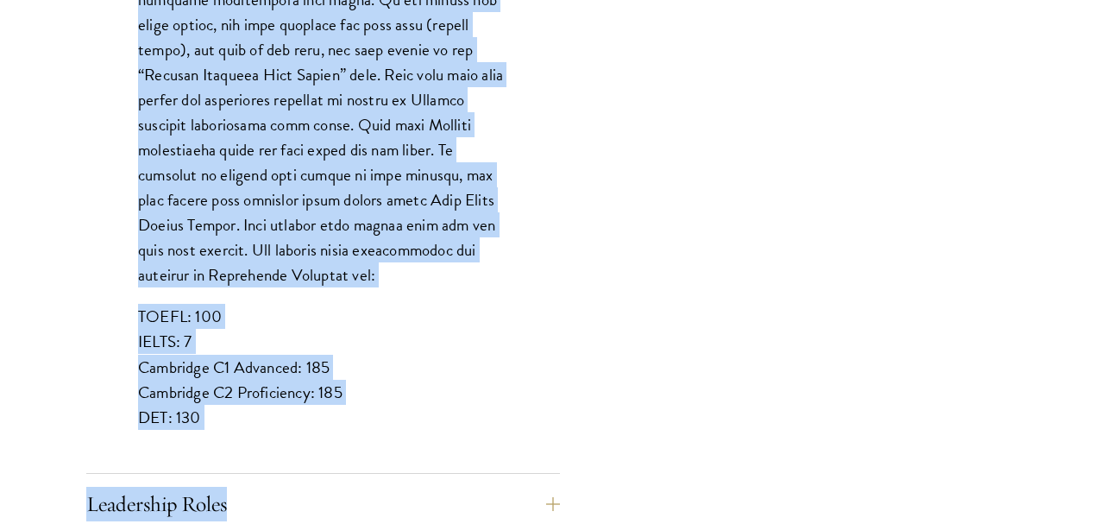
scroll to position [1486, 0]
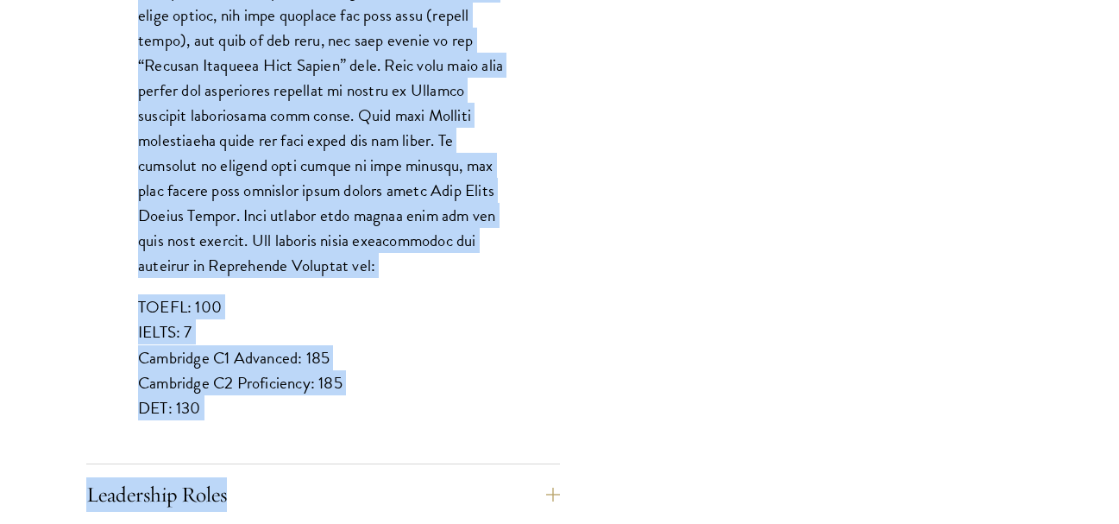
drag, startPoint x: 135, startPoint y: 339, endPoint x: 305, endPoint y: 391, distance: 177.7
click at [305, 391] on div "List up to three additional languages and indicate your level of proficiency fo…" at bounding box center [323, 11] width 474 height 904
click at [482, 221] on p at bounding box center [323, 15] width 370 height 526
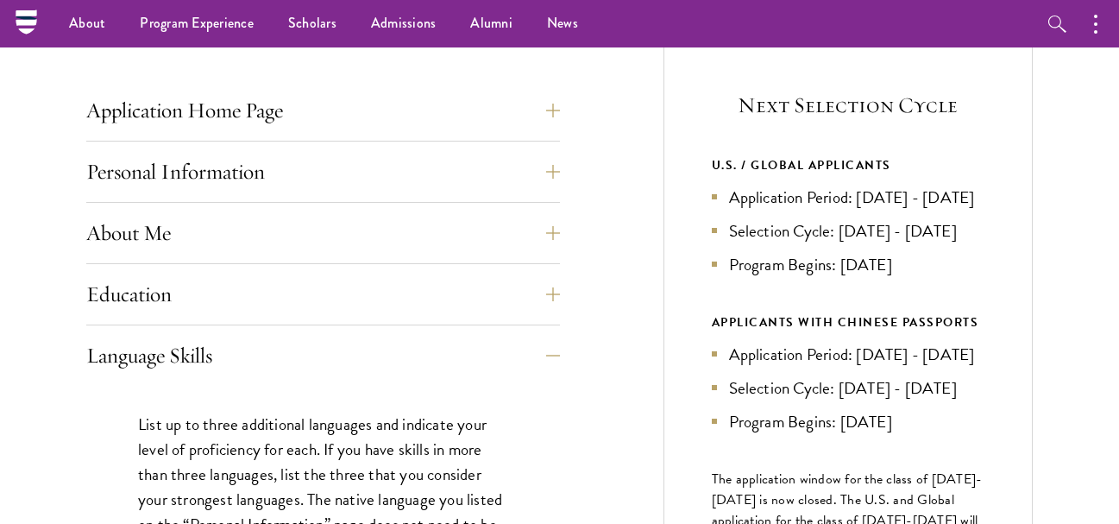
scroll to position [658, 0]
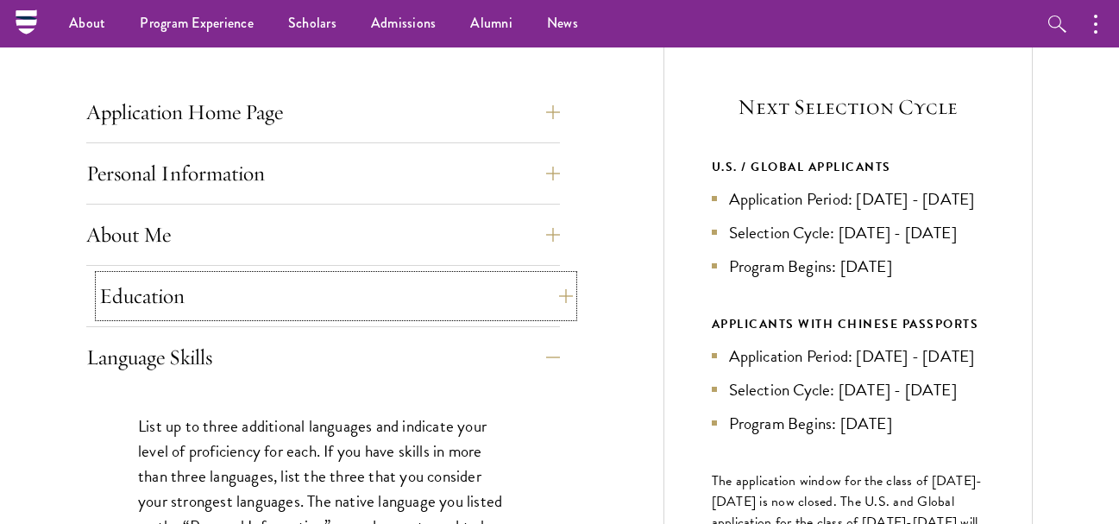
click at [362, 311] on button "Education" at bounding box center [336, 295] width 474 height 41
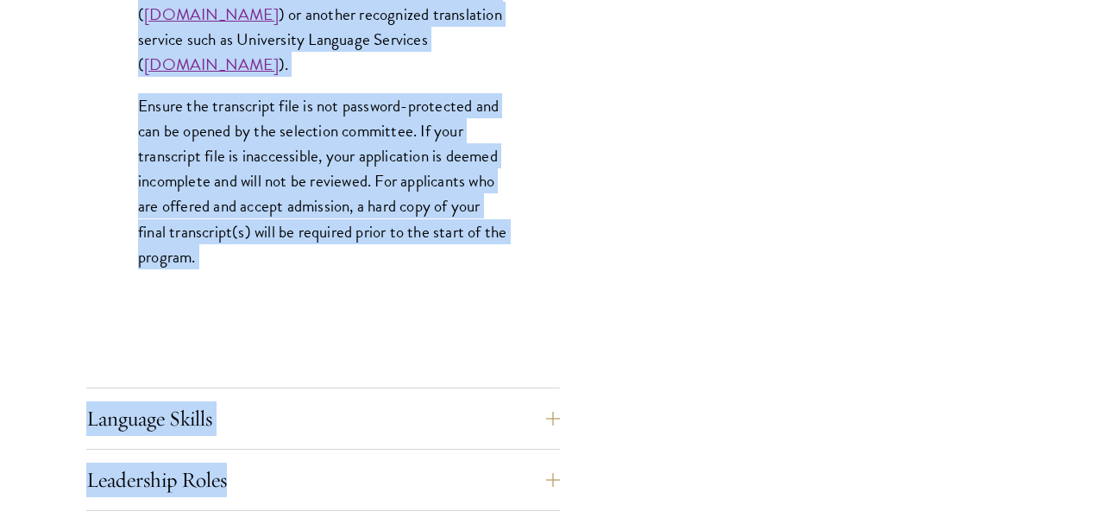
scroll to position [2814, 0]
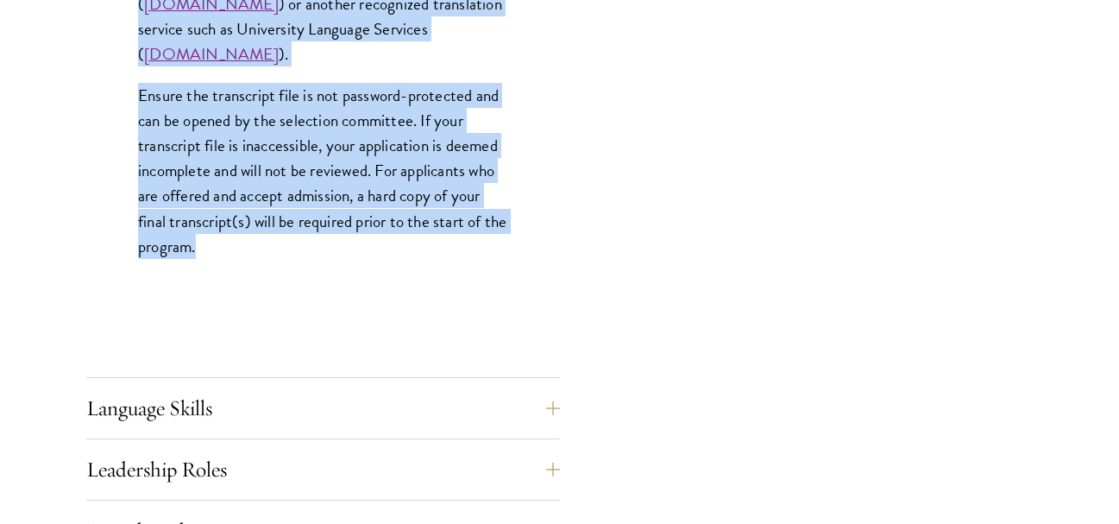
drag, startPoint x: 137, startPoint y: 364, endPoint x: 300, endPoint y: 288, distance: 179.9
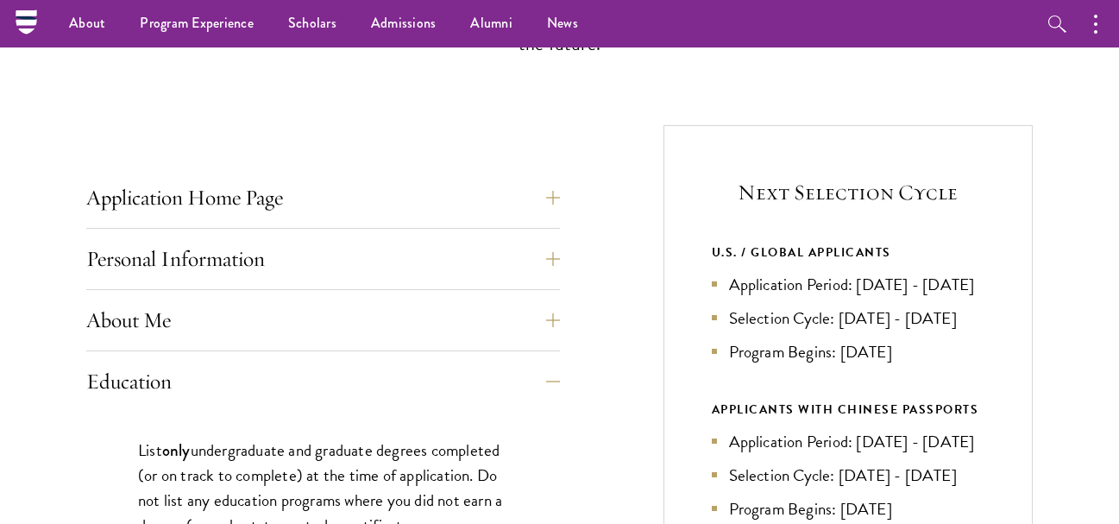
scroll to position [524, 0]
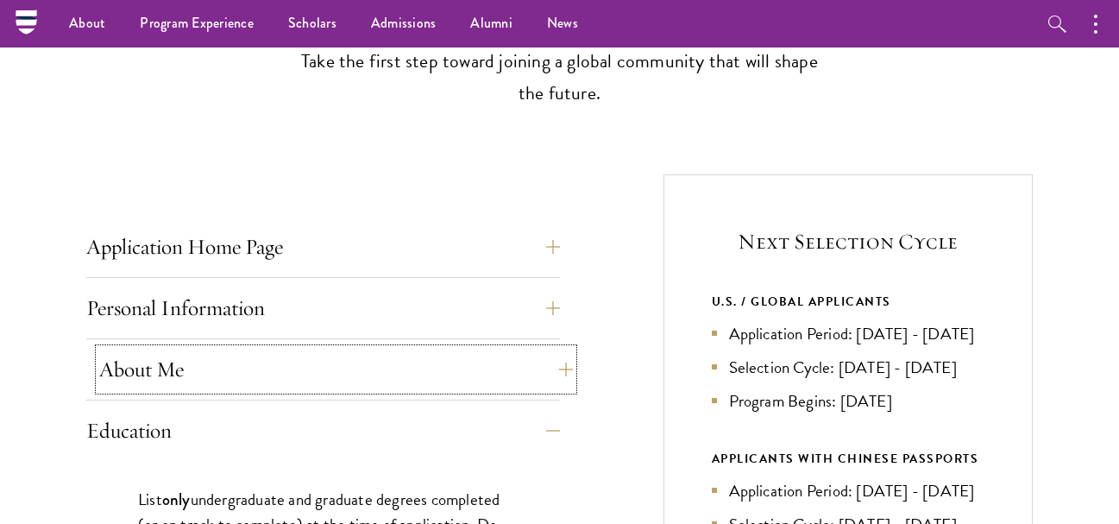
click at [226, 365] on button "About Me" at bounding box center [336, 369] width 474 height 41
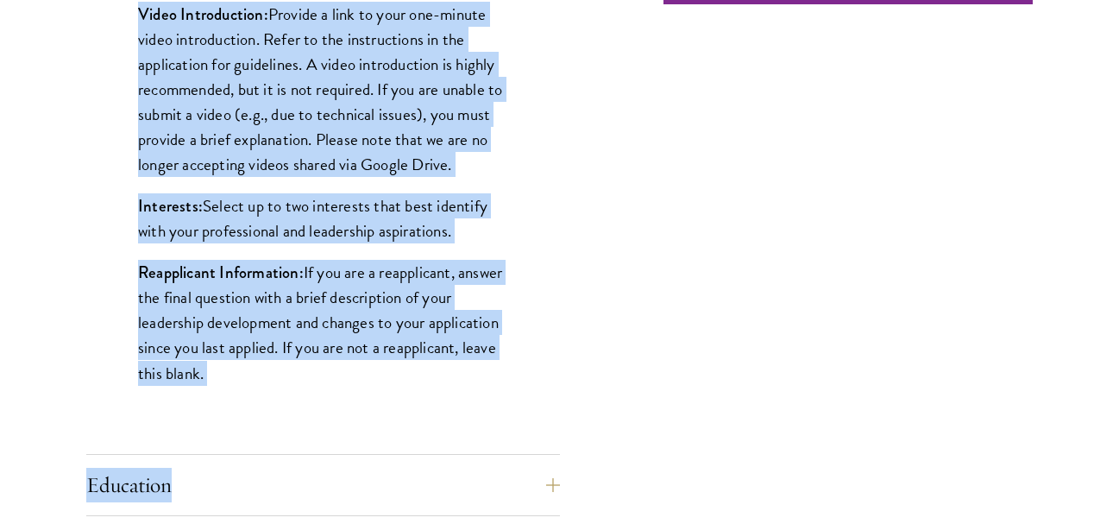
scroll to position [1414, 0]
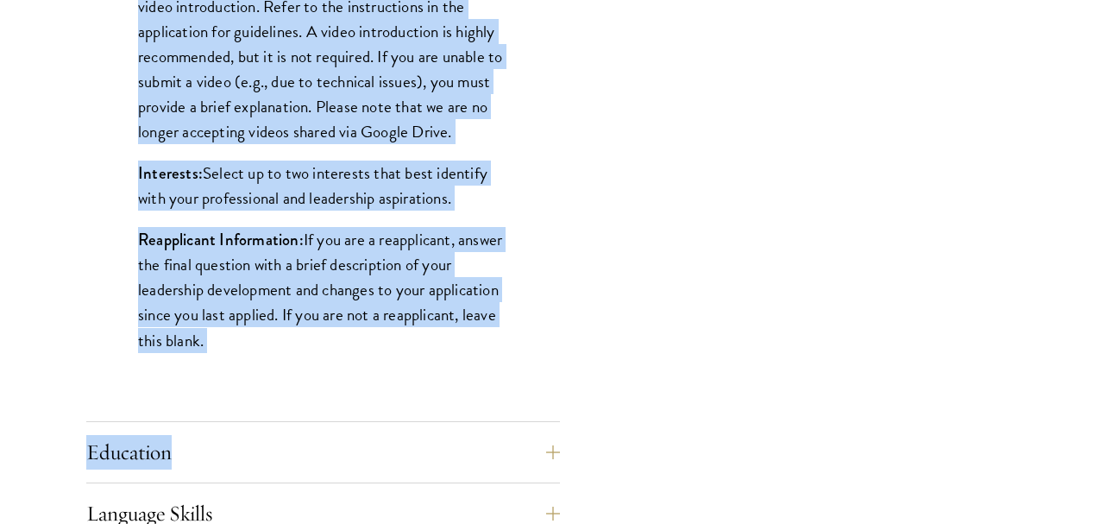
drag, startPoint x: 140, startPoint y: 438, endPoint x: 247, endPoint y: 368, distance: 127.8
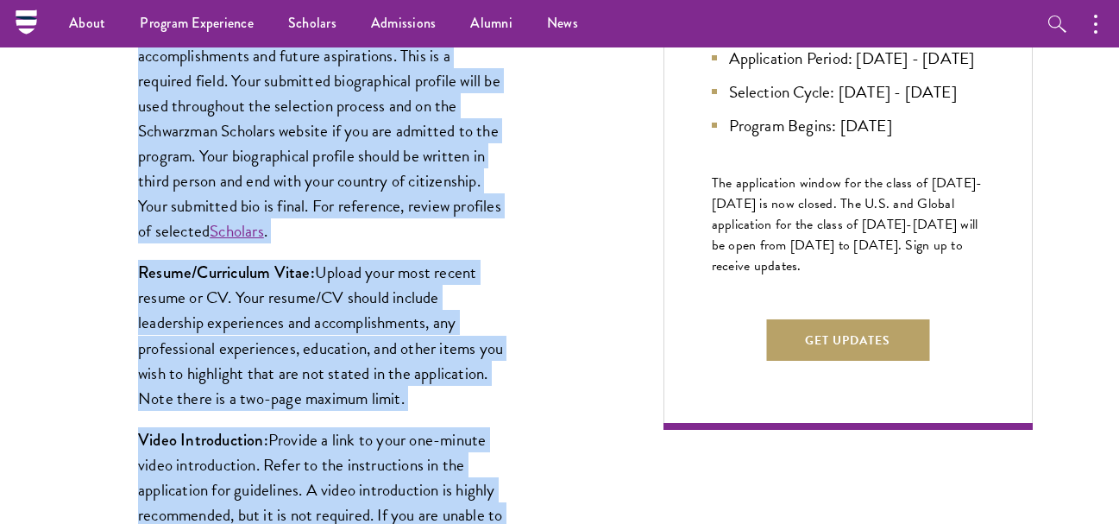
scroll to position [498, 0]
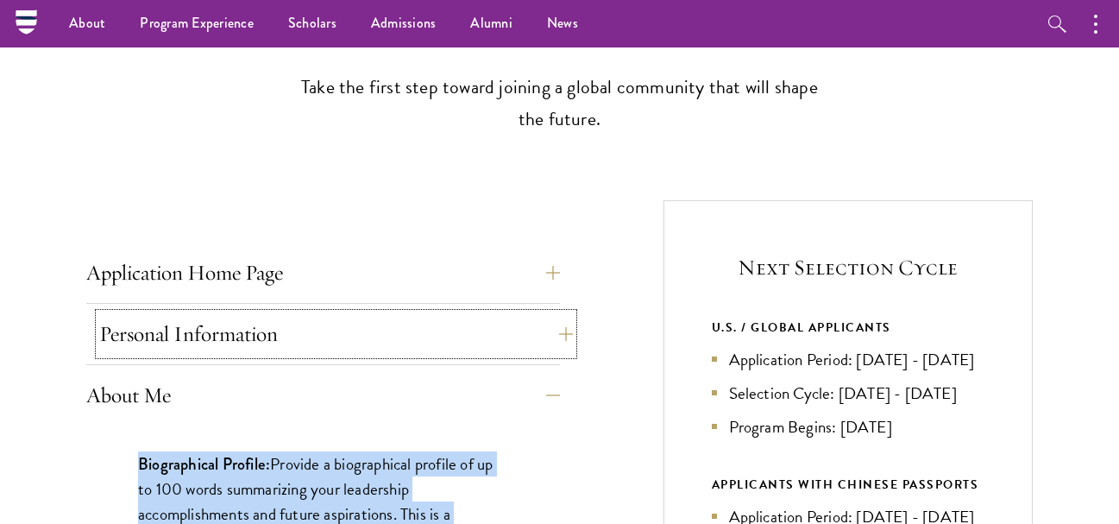
click at [261, 323] on button "Personal Information" at bounding box center [336, 333] width 474 height 41
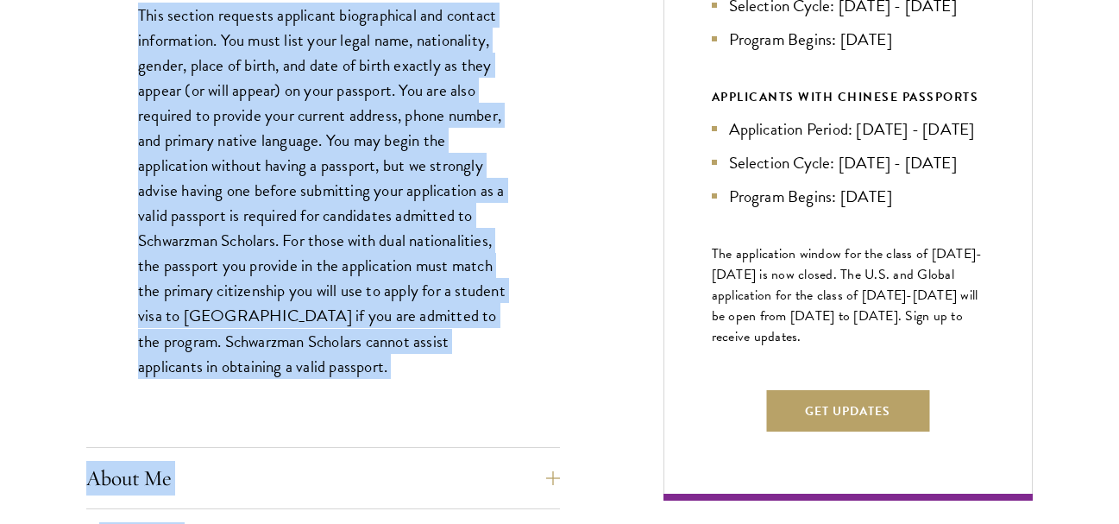
scroll to position [941, 0]
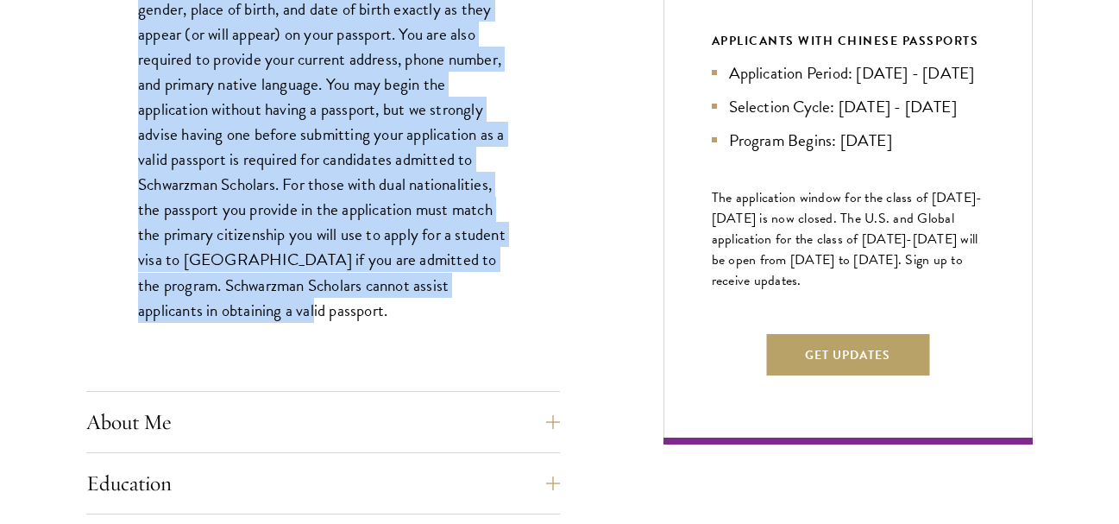
drag, startPoint x: 132, startPoint y: 405, endPoint x: 350, endPoint y: 327, distance: 231.9
click at [350, 327] on div "This section requests applicant biographical and contact information. You must …" at bounding box center [323, 143] width 474 height 445
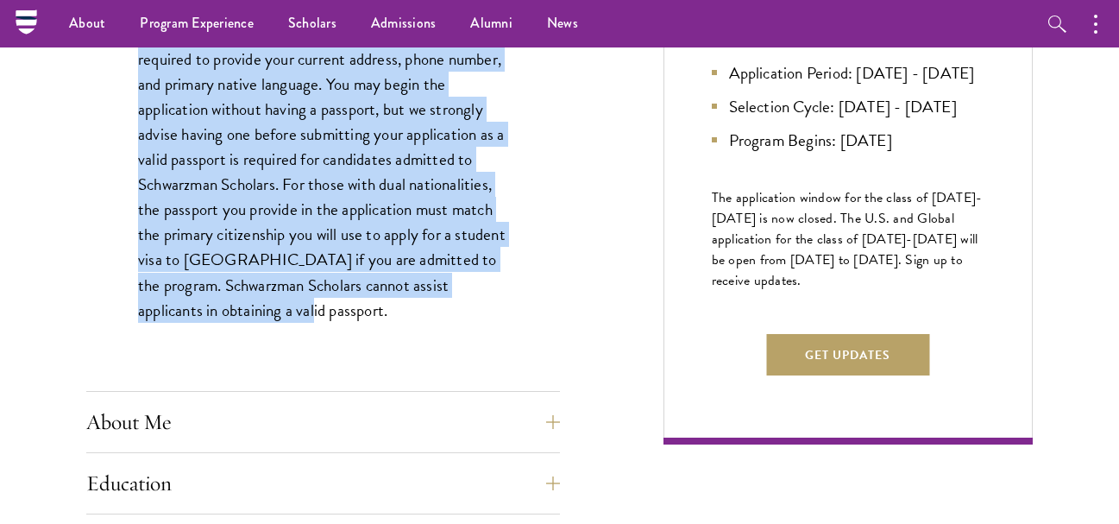
scroll to position [483, 0]
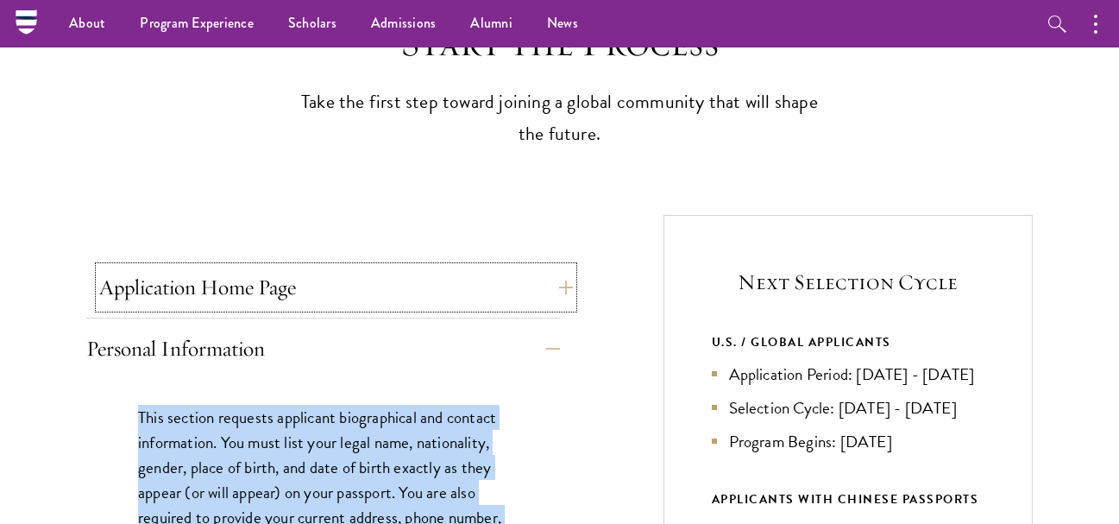
click at [248, 276] on button "Application Home Page" at bounding box center [336, 287] width 474 height 41
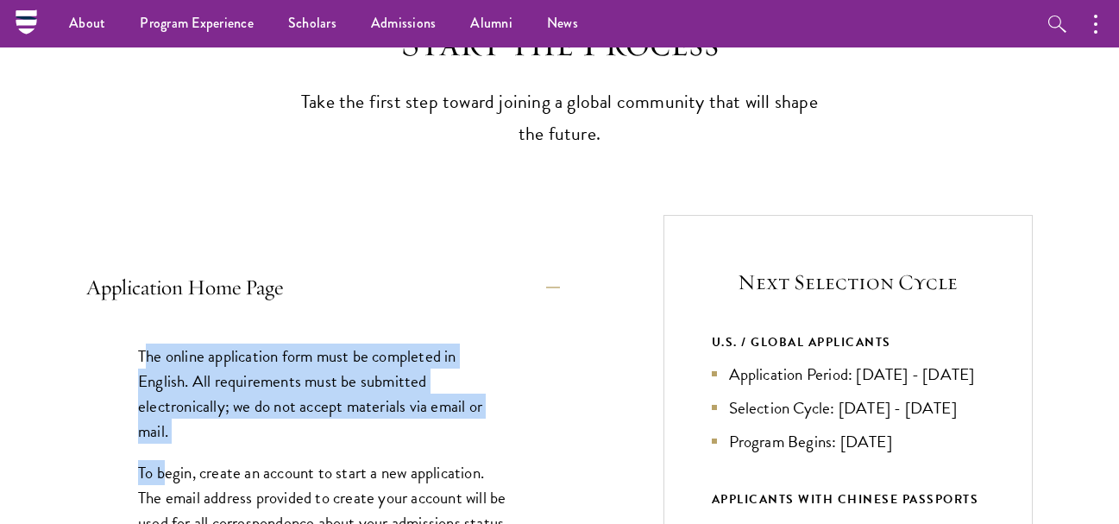
drag, startPoint x: 143, startPoint y: 363, endPoint x: 165, endPoint y: 450, distance: 89.8
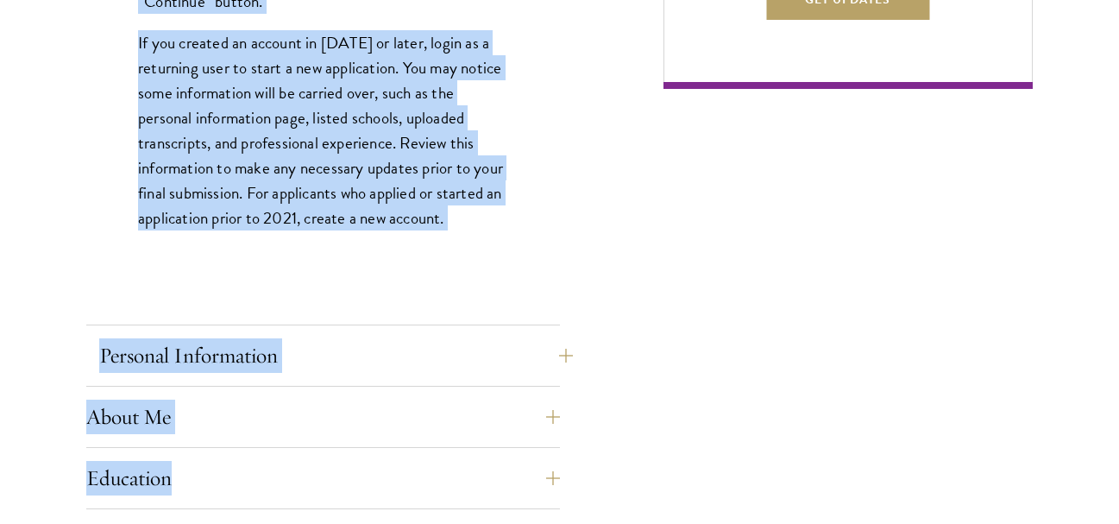
scroll to position [1305, 0]
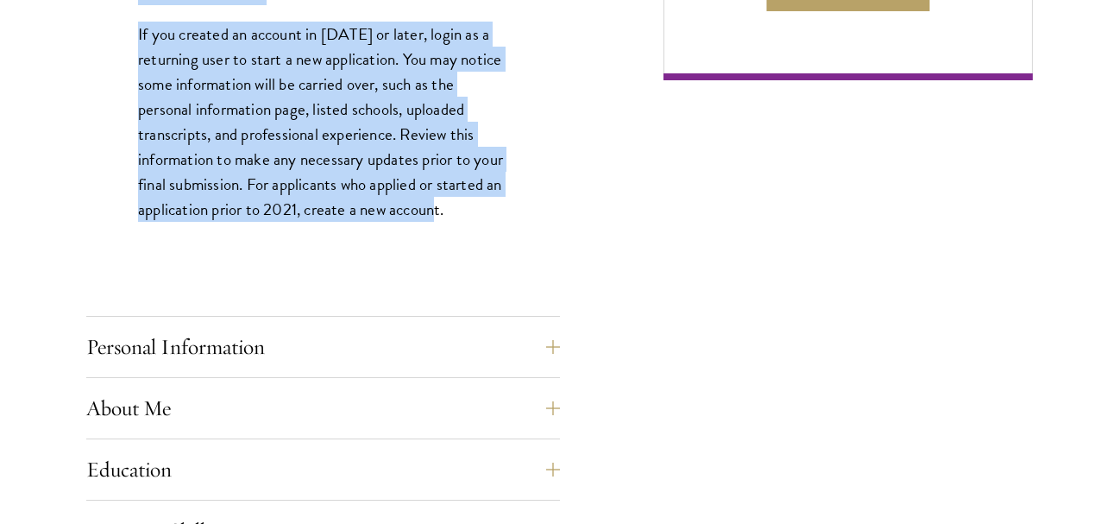
drag, startPoint x: 139, startPoint y: 353, endPoint x: 460, endPoint y: 254, distance: 335.6
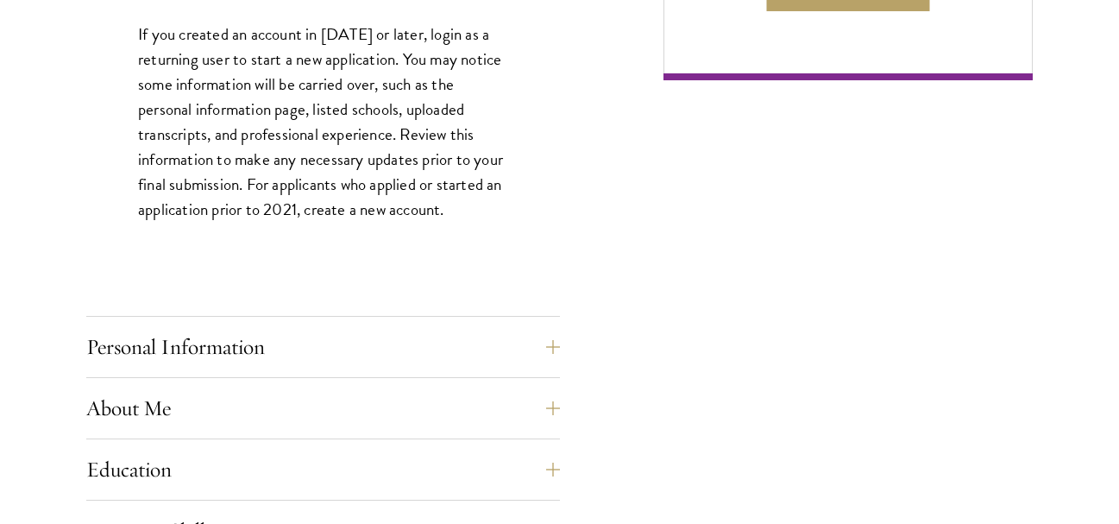
click at [827, 377] on div "Application Home Page The online application form must be completed in English.…" at bounding box center [559, 314] width 946 height 1843
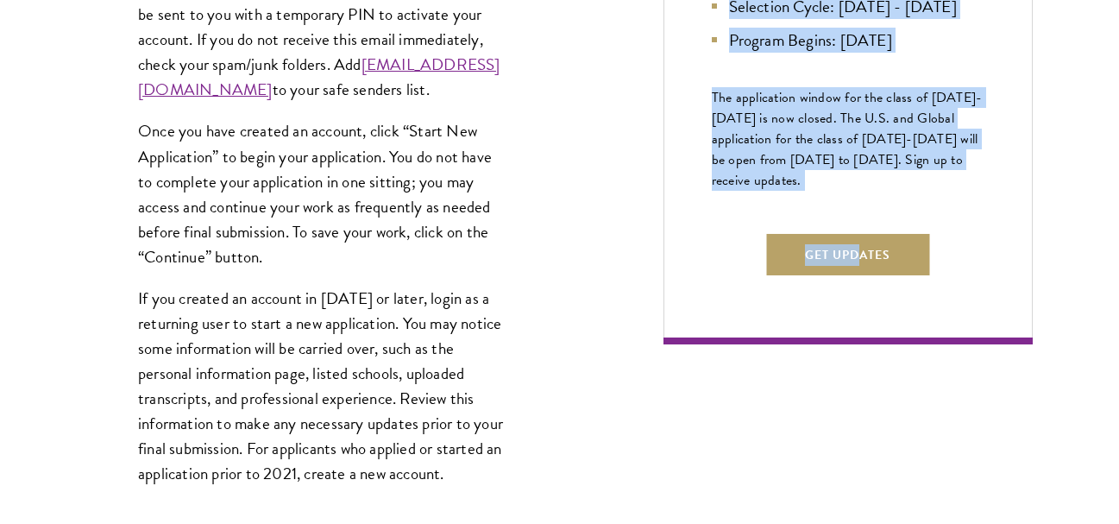
scroll to position [1093, 0]
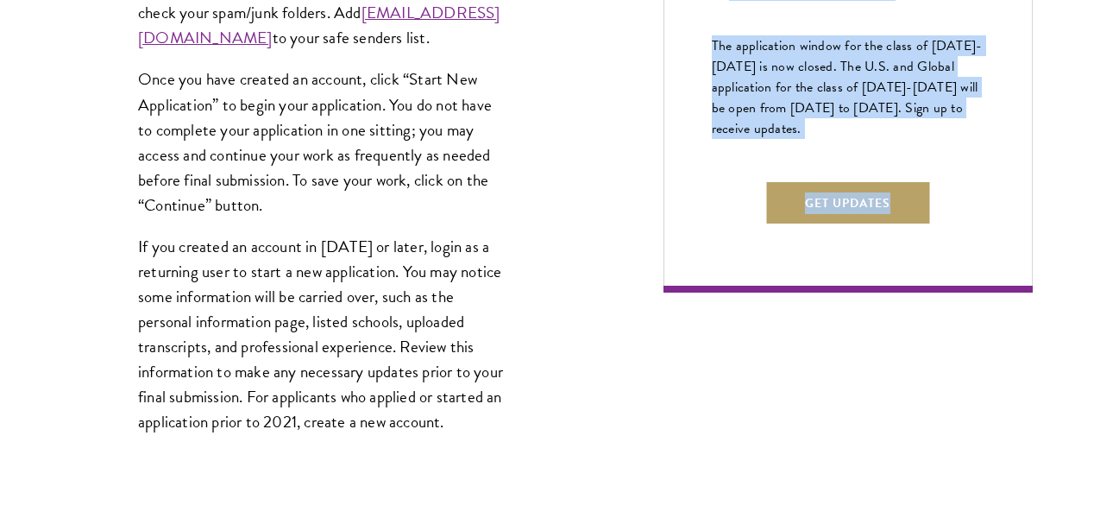
drag, startPoint x: 731, startPoint y: 109, endPoint x: 891, endPoint y: 194, distance: 181.8
click at [780, 419] on div "Application Home Page The online application form must be completed in English.…" at bounding box center [559, 526] width 946 height 1843
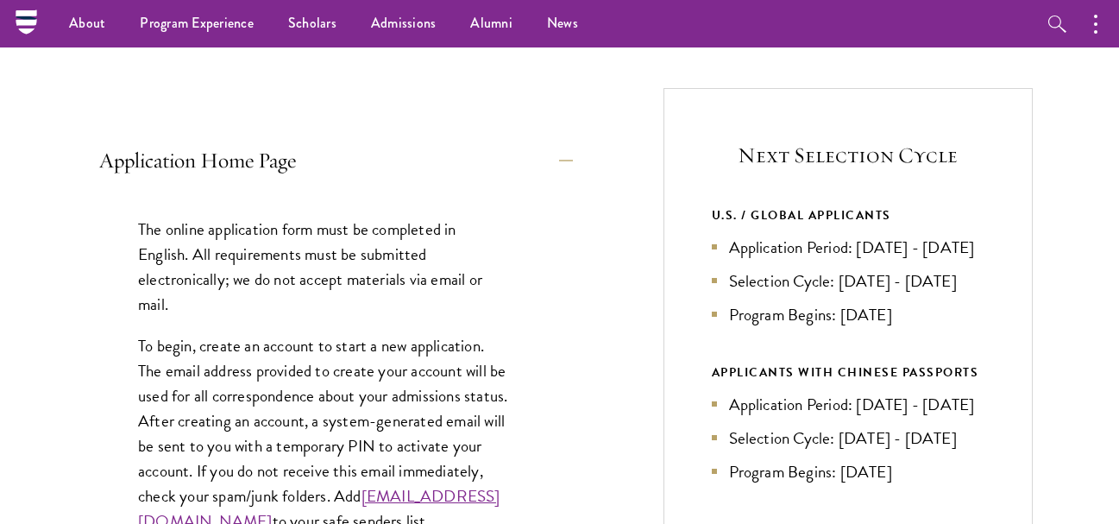
scroll to position [152, 0]
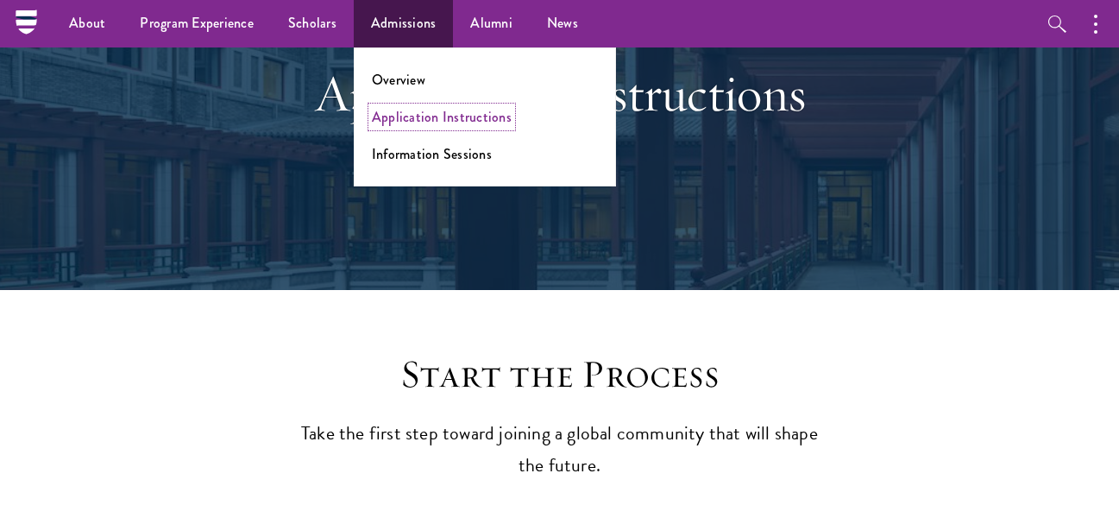
click at [426, 119] on link "Application Instructions" at bounding box center [442, 117] width 140 height 20
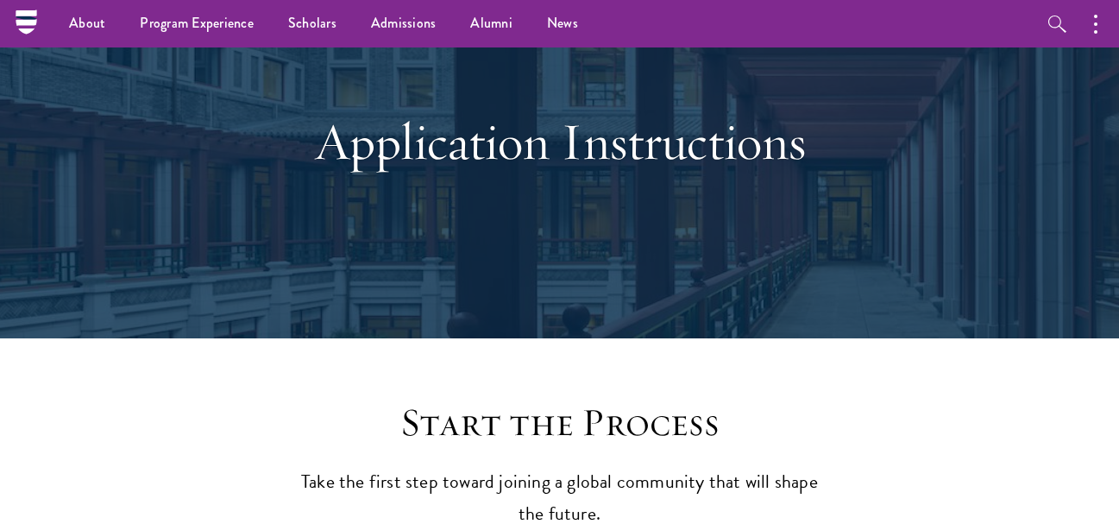
scroll to position [69, 0]
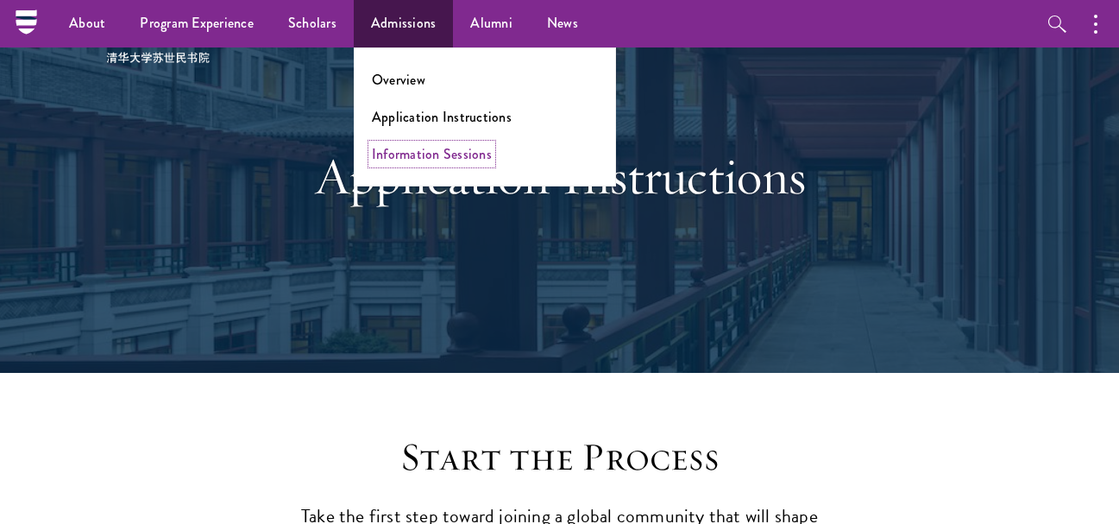
click at [416, 158] on link "Information Sessions" at bounding box center [432, 154] width 120 height 20
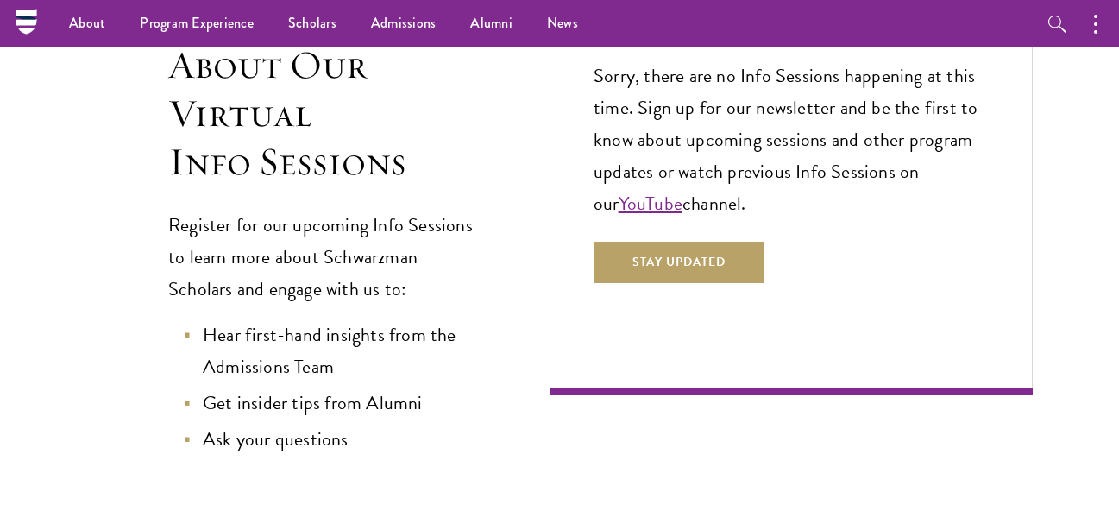
scroll to position [449, 0]
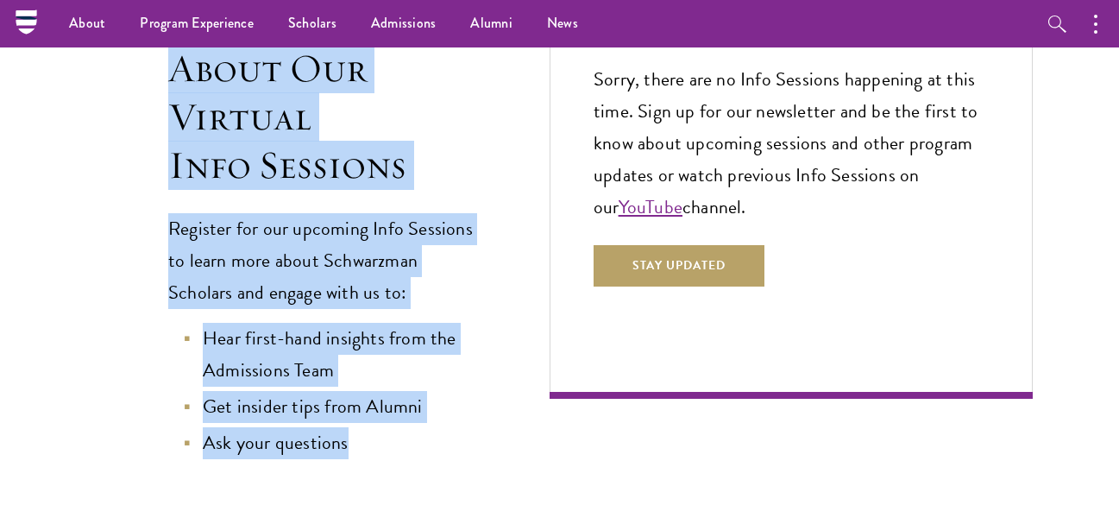
drag, startPoint x: 174, startPoint y: 74, endPoint x: 352, endPoint y: 452, distance: 417.6
click at [352, 452] on div "About Our Virtual Info Sessions Register for our upcoming Info Sessions to lear…" at bounding box center [283, 252] width 394 height 414
copy div "About Our Virtual Info Sessions Register for our upcoming Info Sessions to lear…"
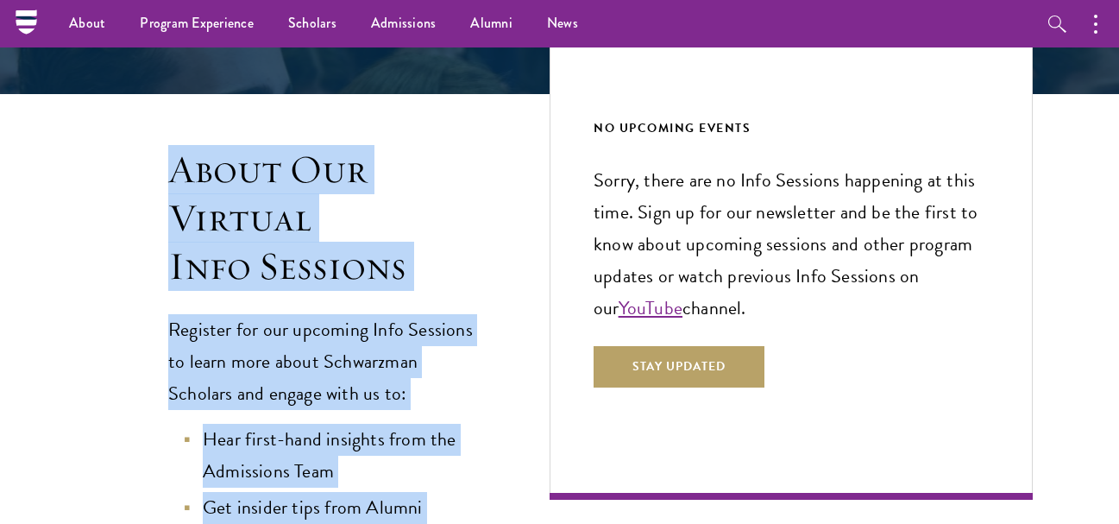
scroll to position [345, 0]
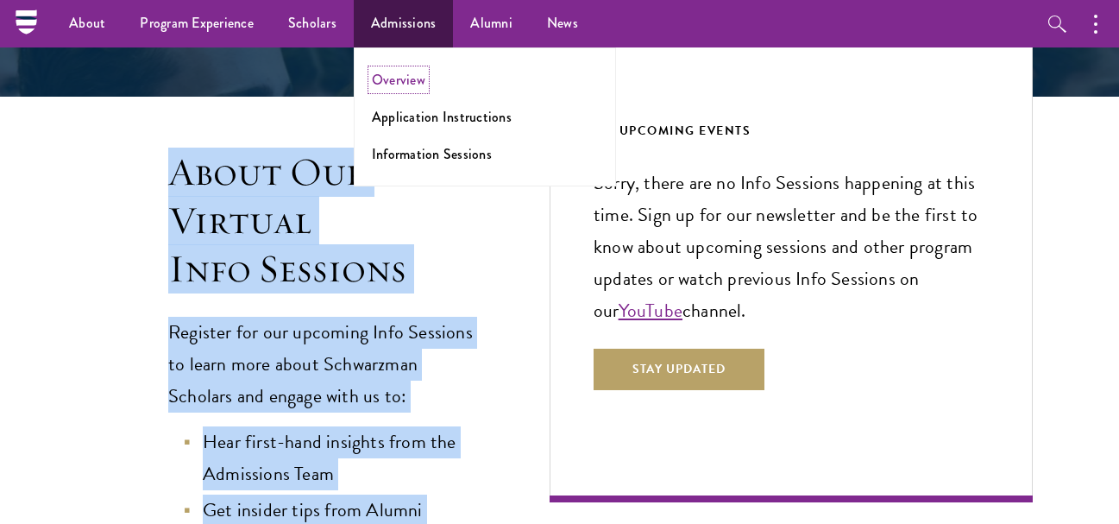
click at [397, 78] on link "Overview" at bounding box center [398, 80] width 53 height 20
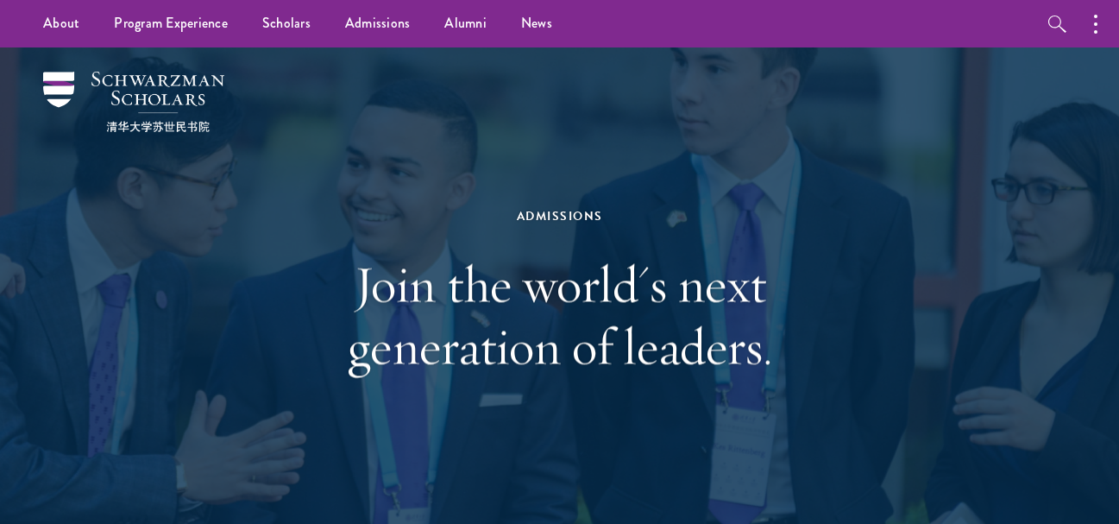
click at [349, 281] on h1 "Join the world's next generation of leaders." at bounding box center [559, 315] width 595 height 124
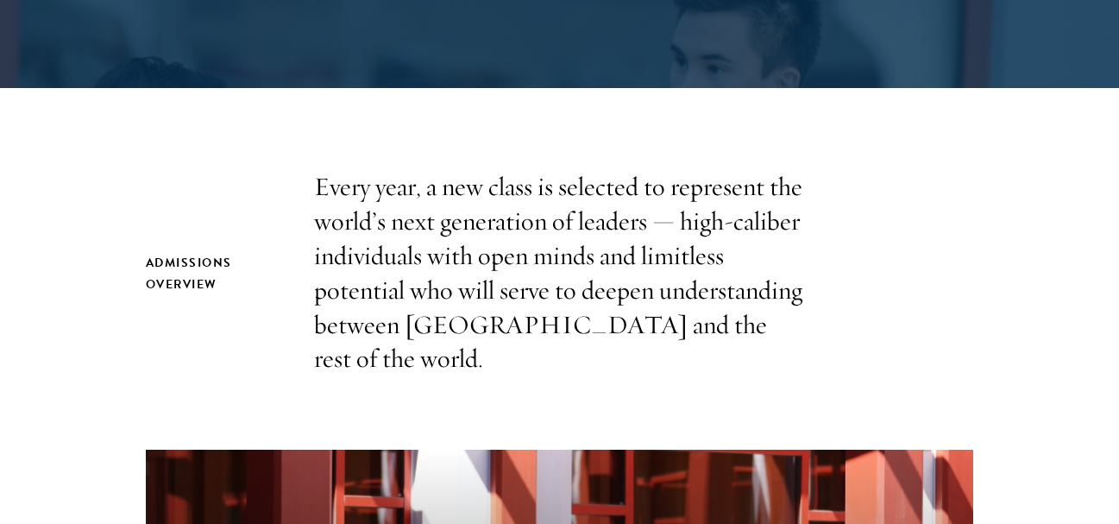
scroll to position [449, 0]
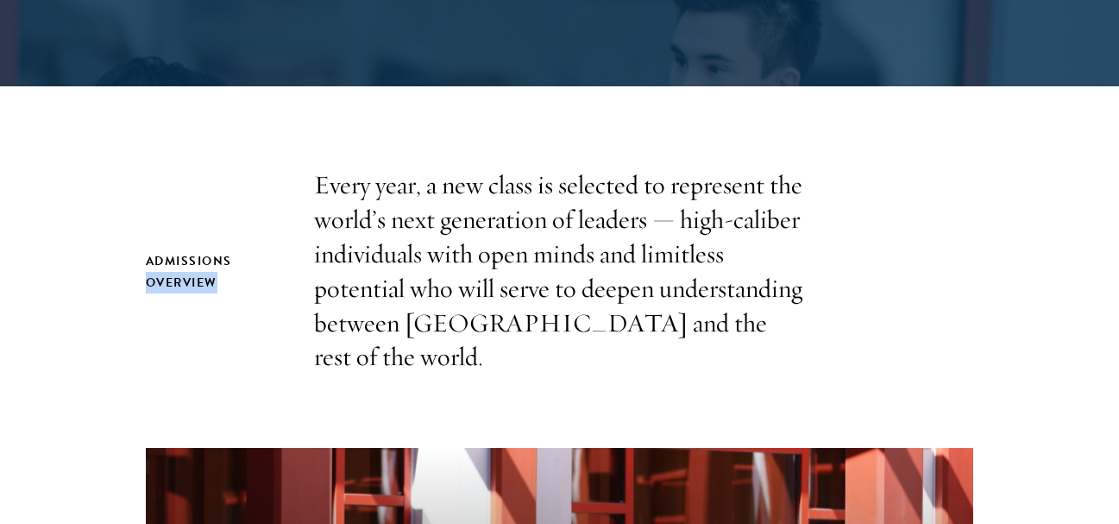
drag, startPoint x: 150, startPoint y: 256, endPoint x: 225, endPoint y: 260, distance: 75.1
click at [225, 260] on h2 "Admissions Overview" at bounding box center [213, 271] width 134 height 43
click at [149, 253] on h2 "Admissions Overview" at bounding box center [213, 271] width 134 height 43
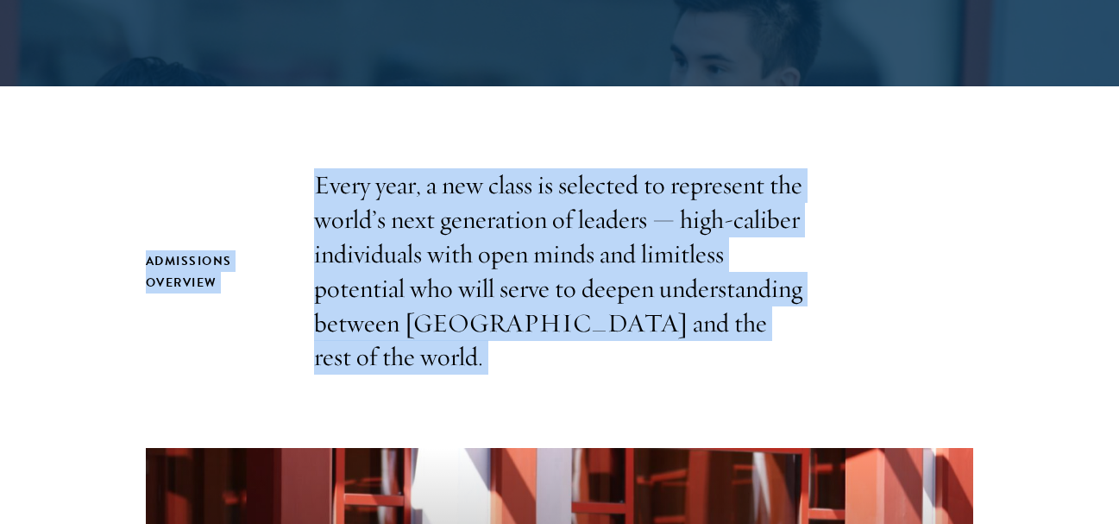
drag, startPoint x: 197, startPoint y: 244, endPoint x: 745, endPoint y: 342, distance: 557.4
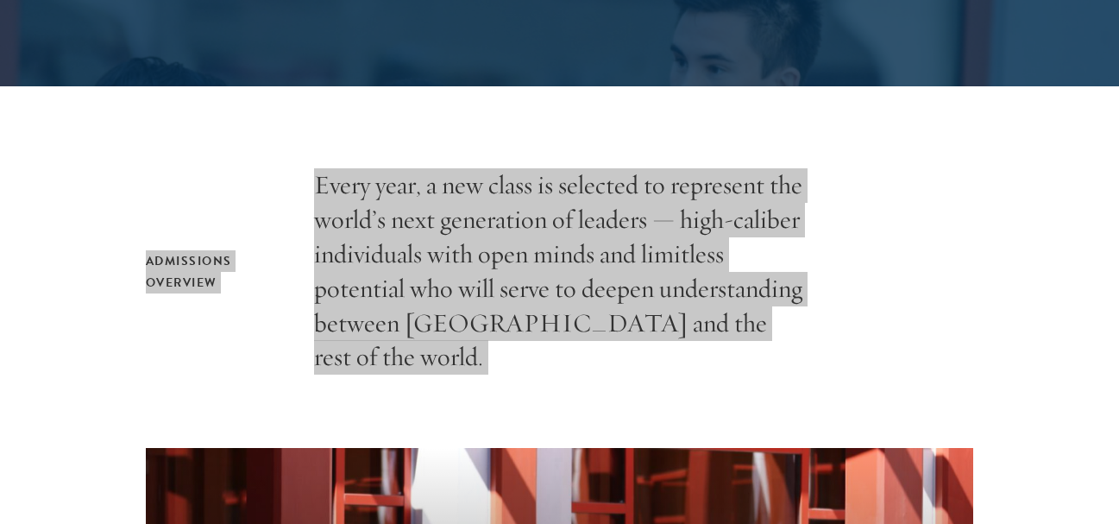
copy section "Admissions Overview Every year, a new class is selected to represent the world’…"
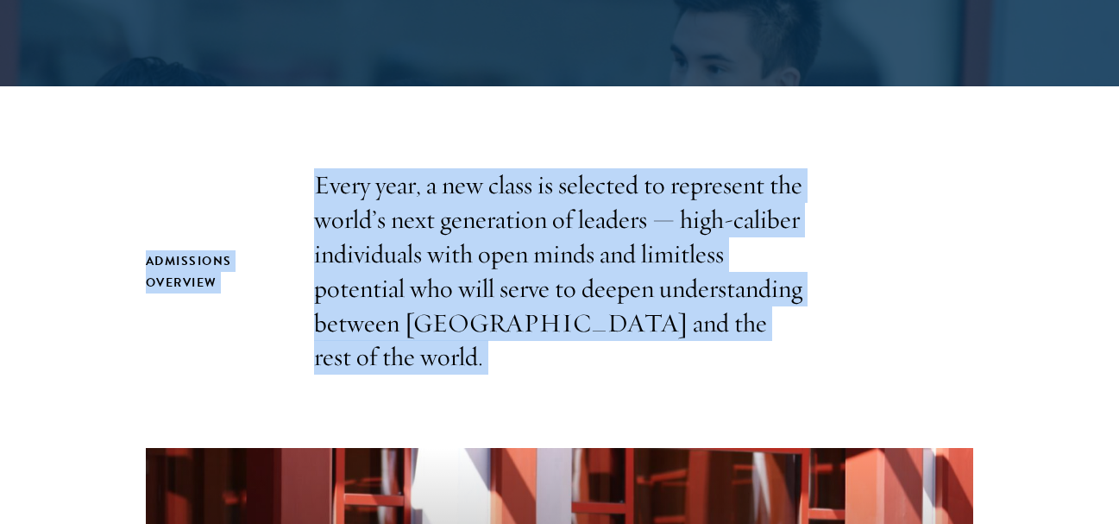
click at [707, 281] on p "Every year, a new class is selected to represent the world’s next generation of…" at bounding box center [560, 271] width 492 height 206
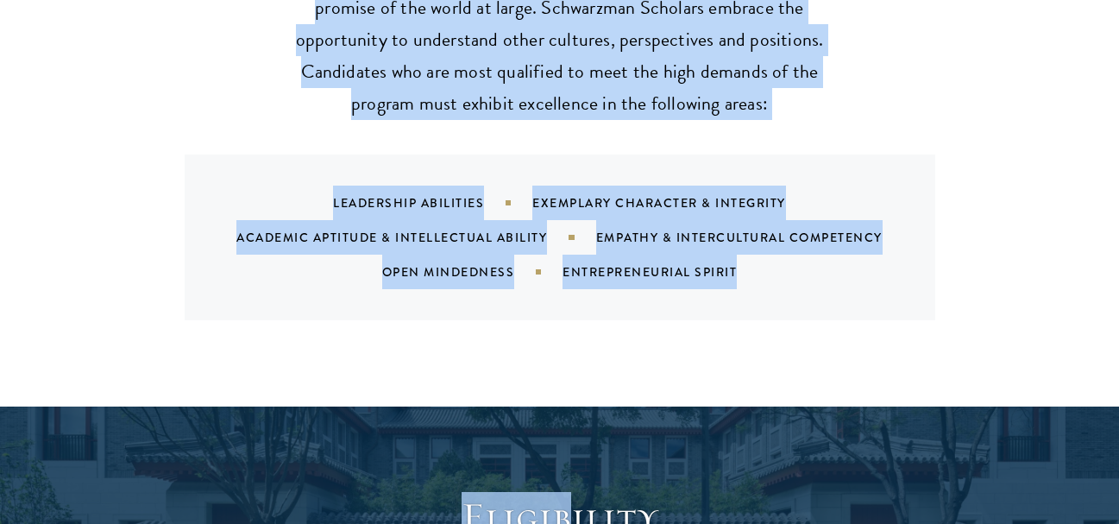
scroll to position [1756, 0]
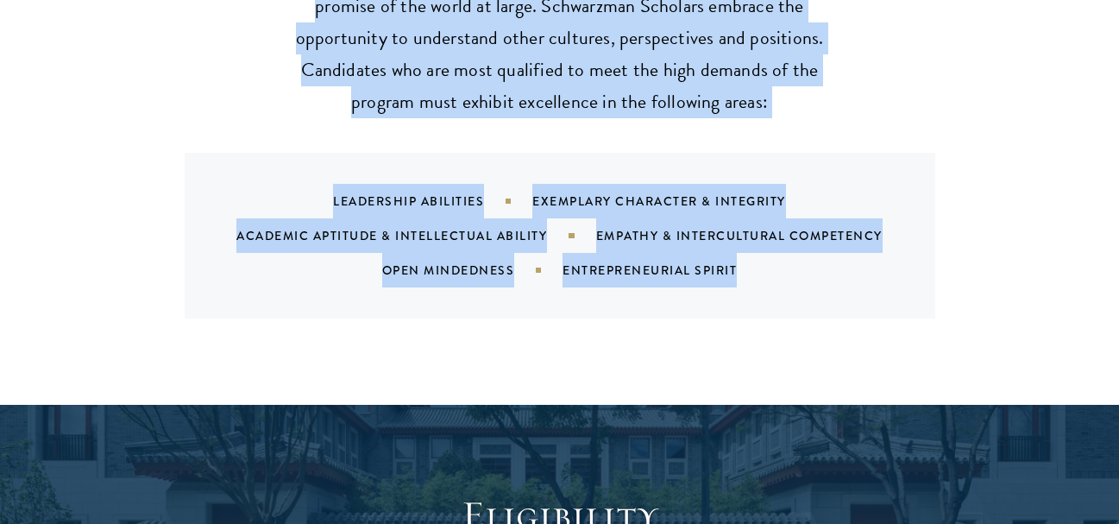
drag, startPoint x: 330, startPoint y: 80, endPoint x: 737, endPoint y: 259, distance: 443.8
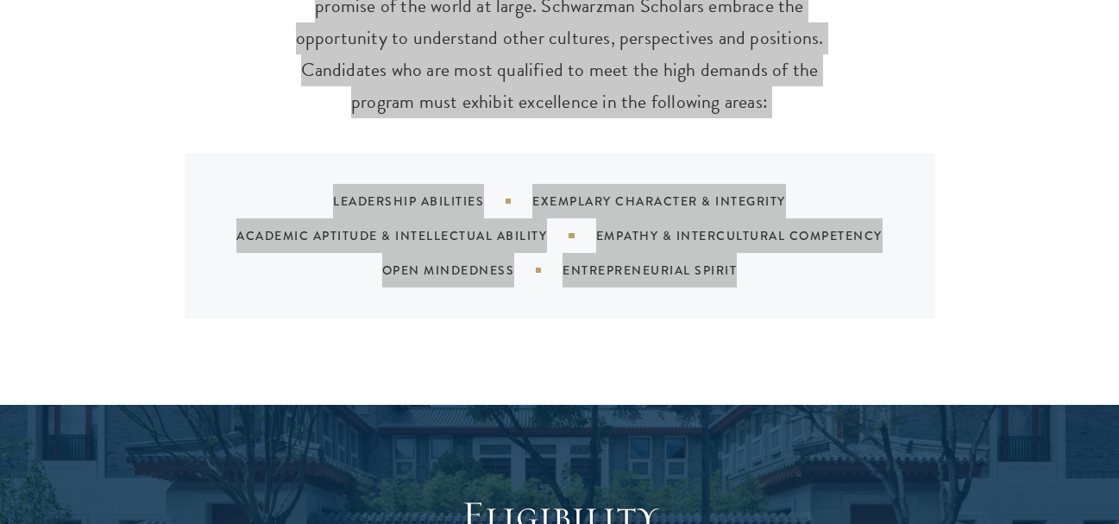
copy main "Schwarzman Scholars are selected from an international pool of distinguished ca…"
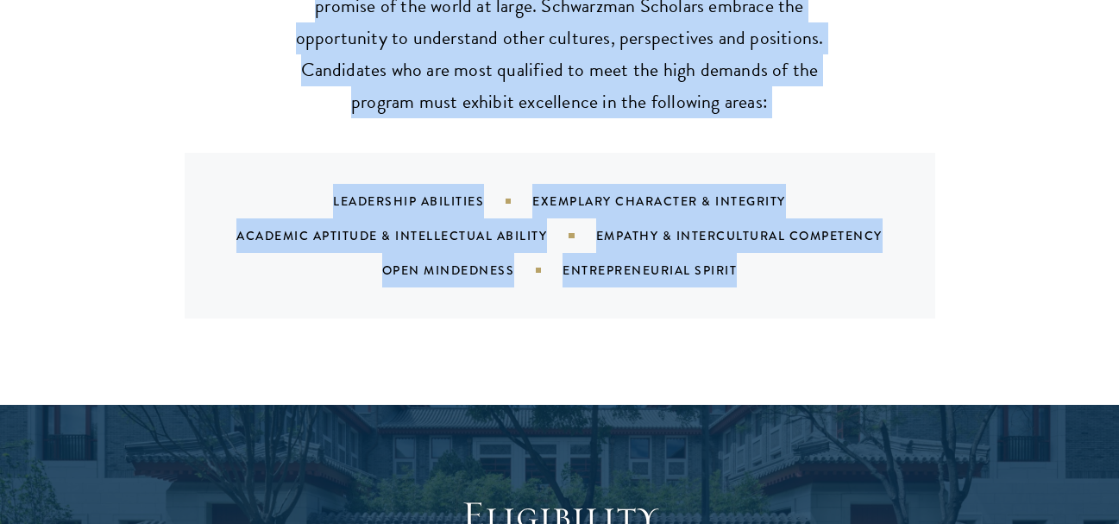
click at [700, 305] on div "What We're Looking For Our cohort of global leaders reflects the diversity, vib…" at bounding box center [559, 129] width 1119 height 550
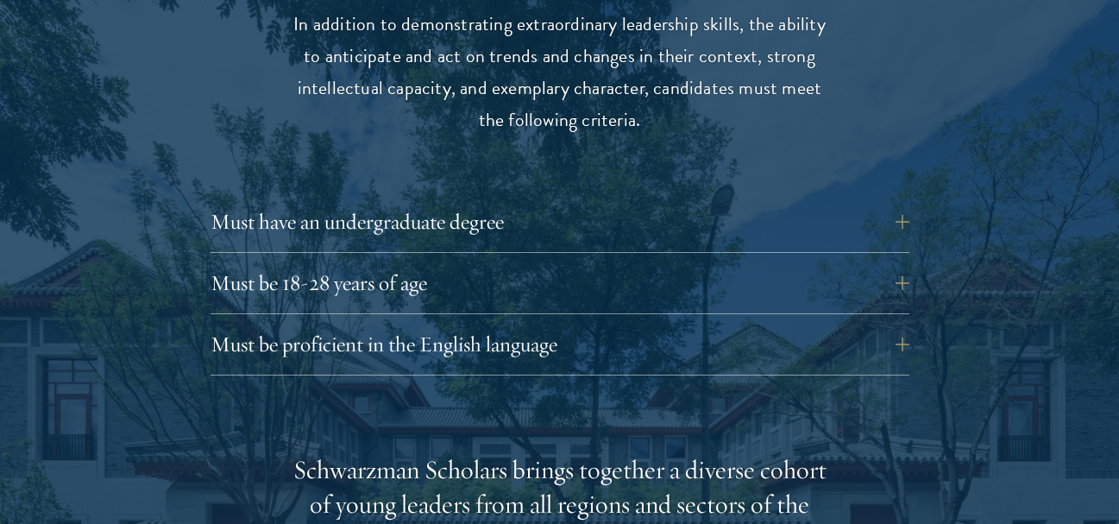
scroll to position [2308, 0]
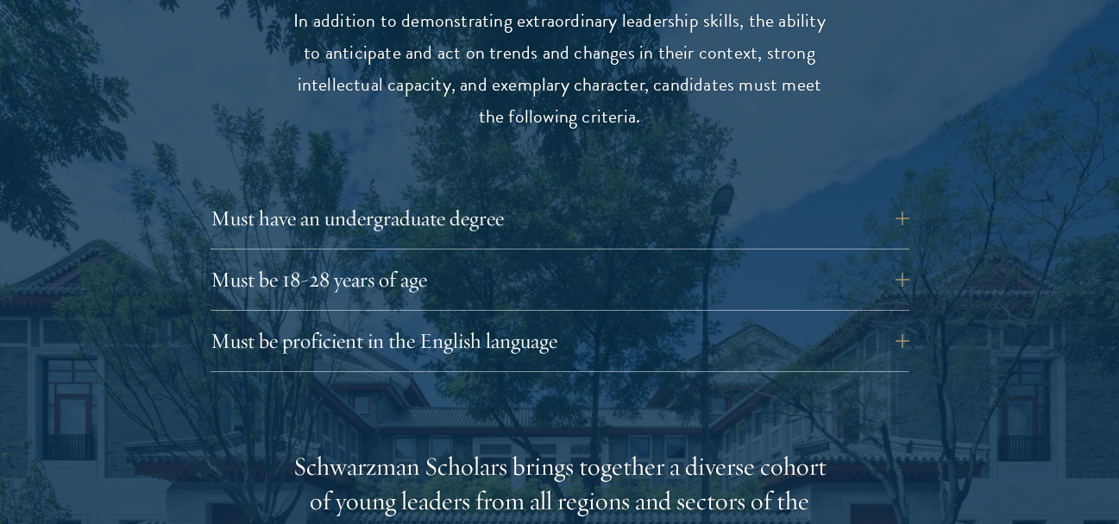
click at [601, 216] on div "Must have an undergraduate degree Applicants who are currently enrolled in unde…" at bounding box center [559, 285] width 699 height 174
click at [503, 198] on button "Must have an undergraduate degree" at bounding box center [572, 218] width 699 height 41
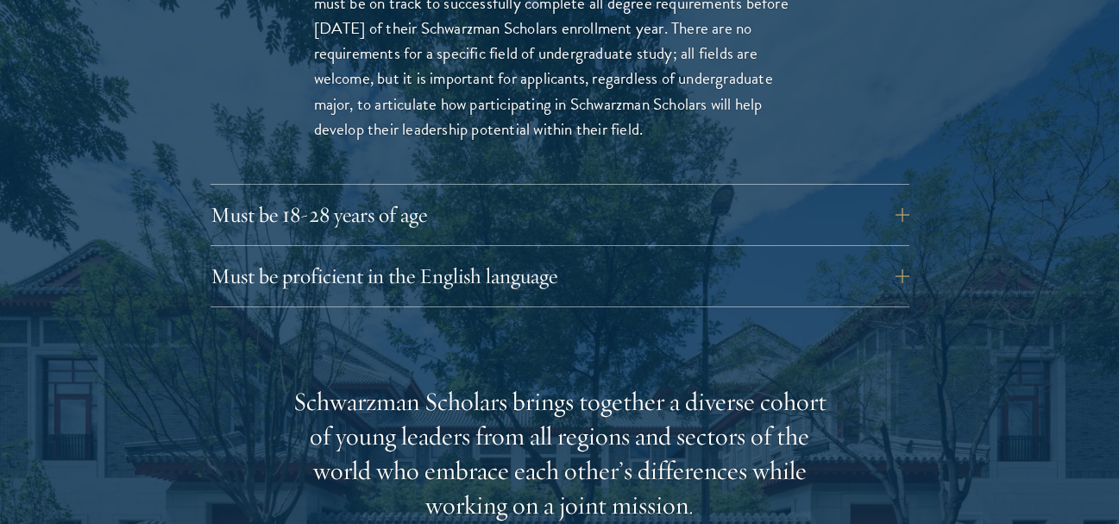
scroll to position [2618, 0]
click at [503, 198] on button "Must be 18-28 years of age" at bounding box center [559, 212] width 699 height 41
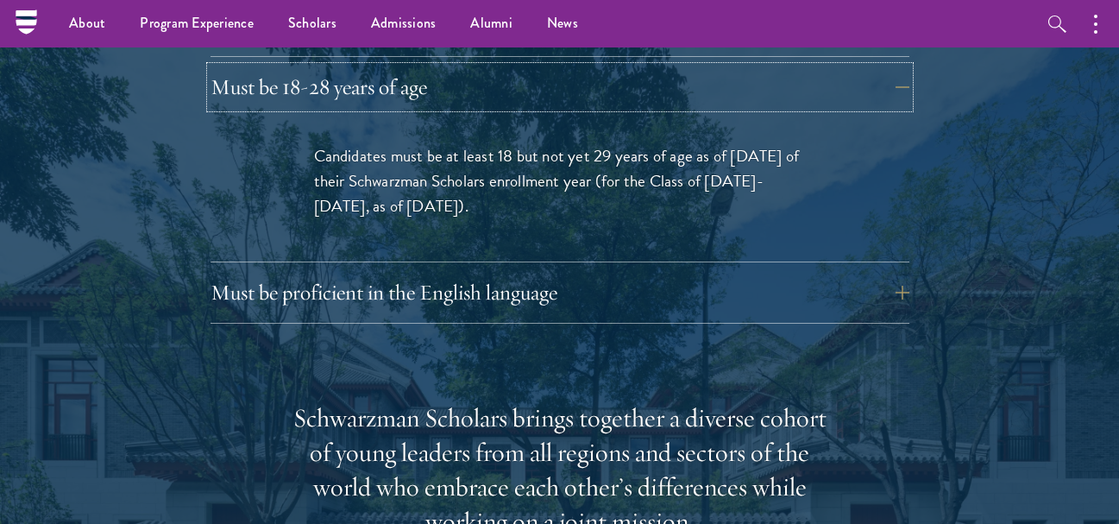
scroll to position [2342, 0]
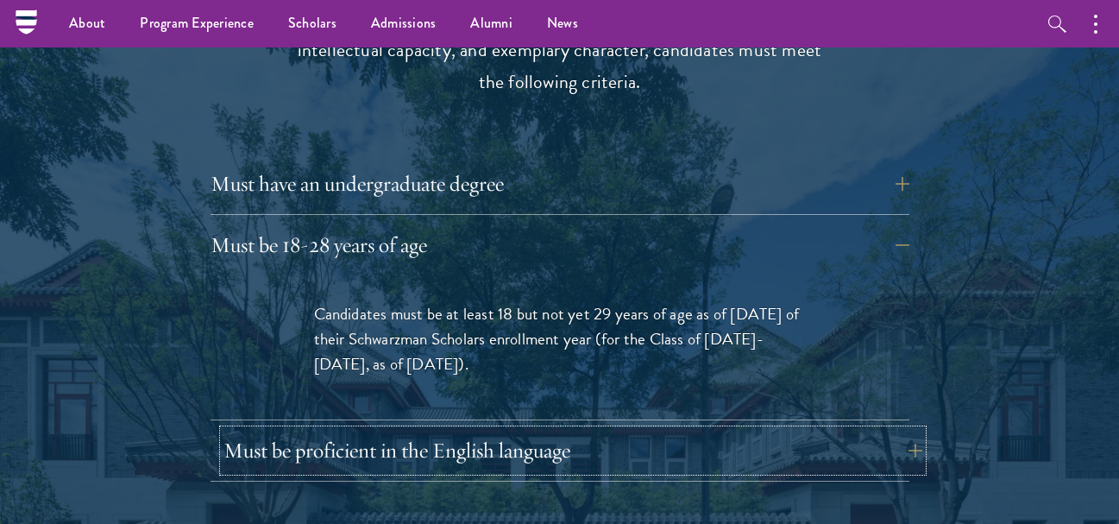
click at [630, 430] on button "Must be proficient in the English language" at bounding box center [572, 450] width 699 height 41
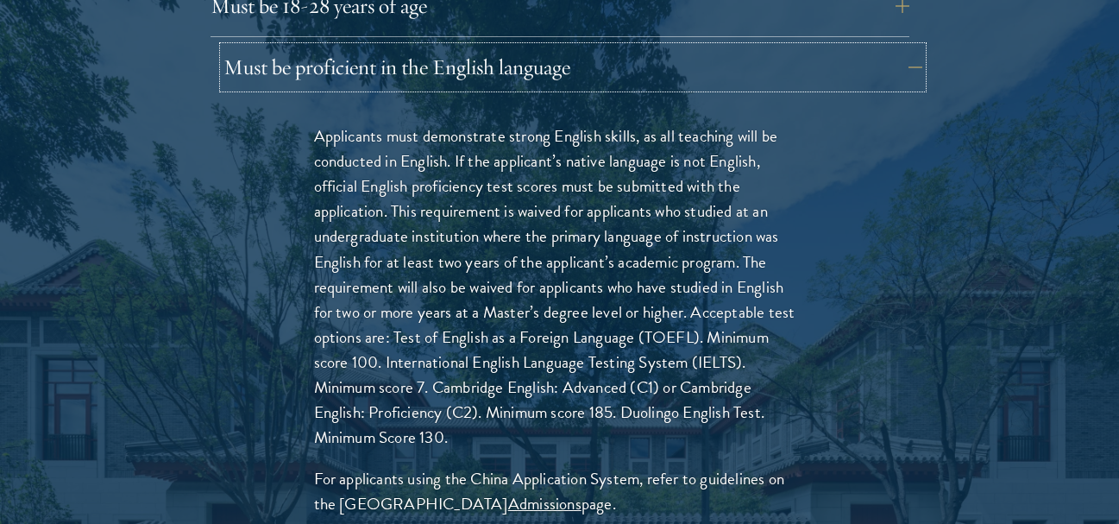
scroll to position [2756, 0]
